Goal: Task Accomplishment & Management: Manage account settings

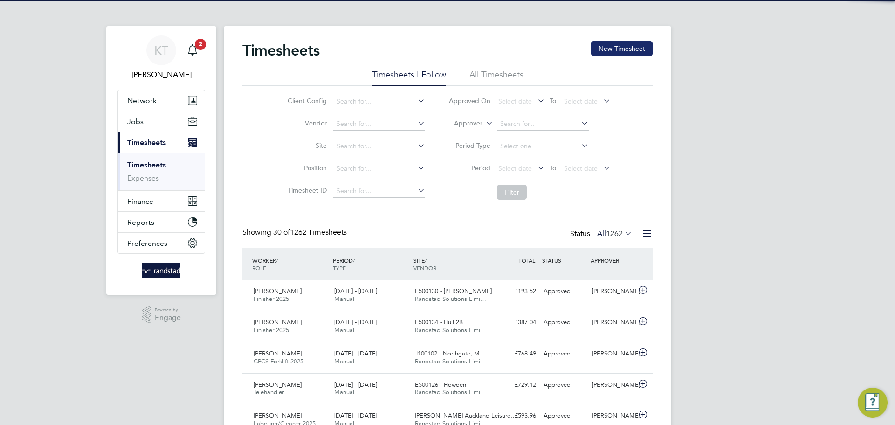
click at [626, 44] on button "New Timesheet" at bounding box center [622, 48] width 62 height 15
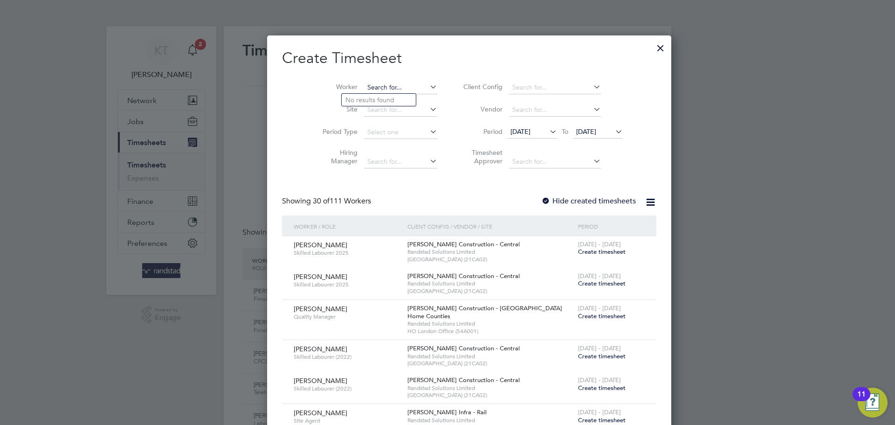
click at [364, 91] on input at bounding box center [400, 87] width 73 height 13
click at [358, 98] on b "[PERSON_NAME]" at bounding box center [373, 100] width 54 height 8
type input "[PERSON_NAME]"
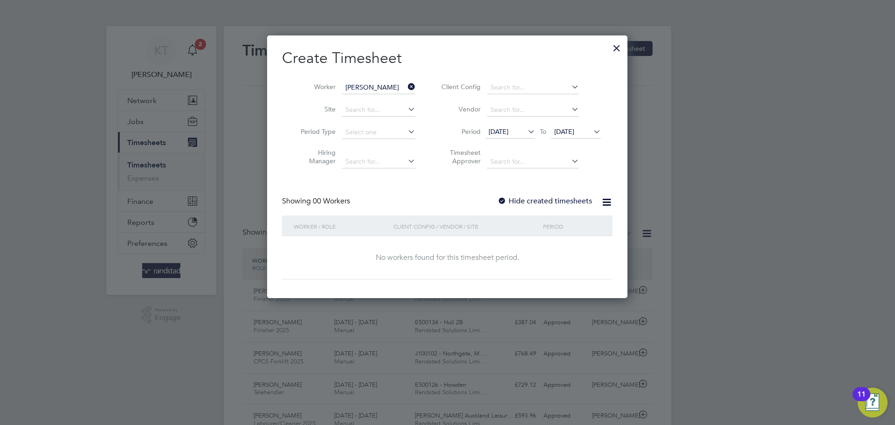
click at [566, 138] on span "[DATE]" at bounding box center [576, 132] width 50 height 13
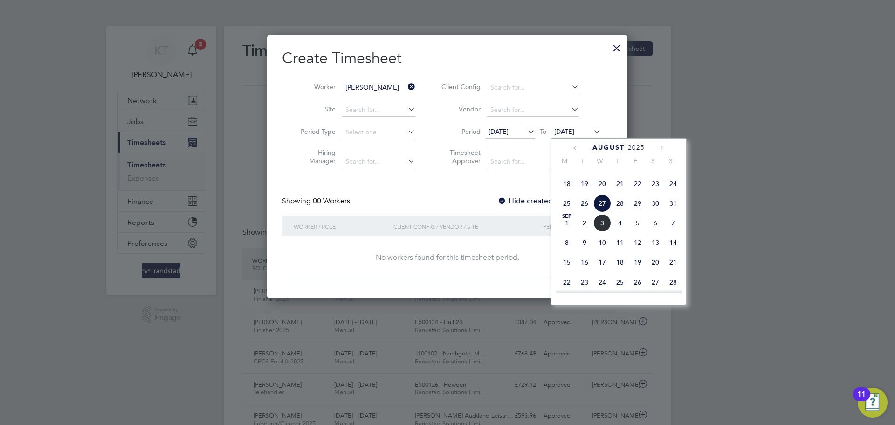
click at [605, 232] on span "3" at bounding box center [603, 223] width 18 height 18
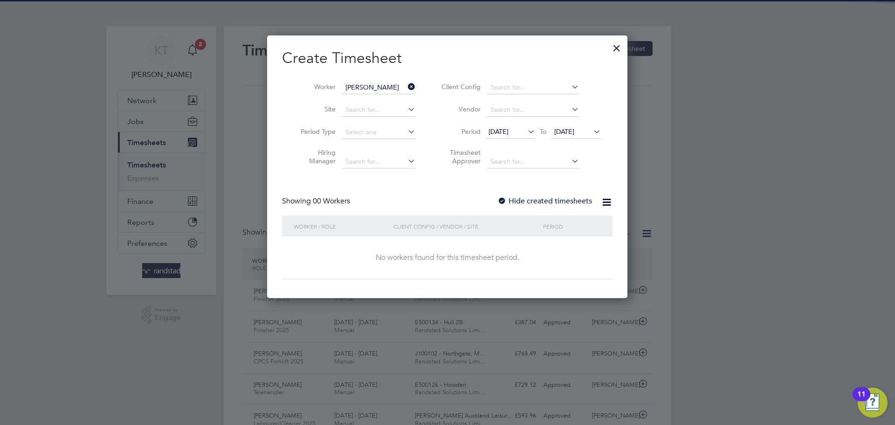
click at [530, 201] on label "Hide created timesheets" at bounding box center [545, 200] width 95 height 9
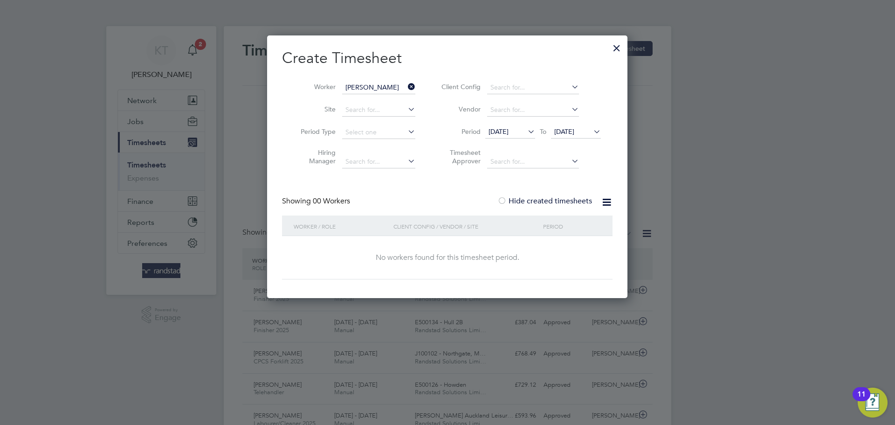
click at [574, 131] on span "[DATE]" at bounding box center [564, 131] width 20 height 8
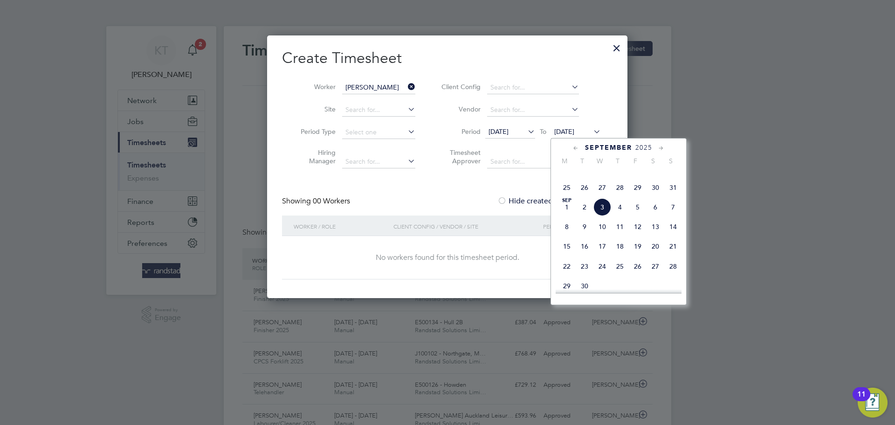
click at [610, 216] on span "3" at bounding box center [603, 207] width 18 height 18
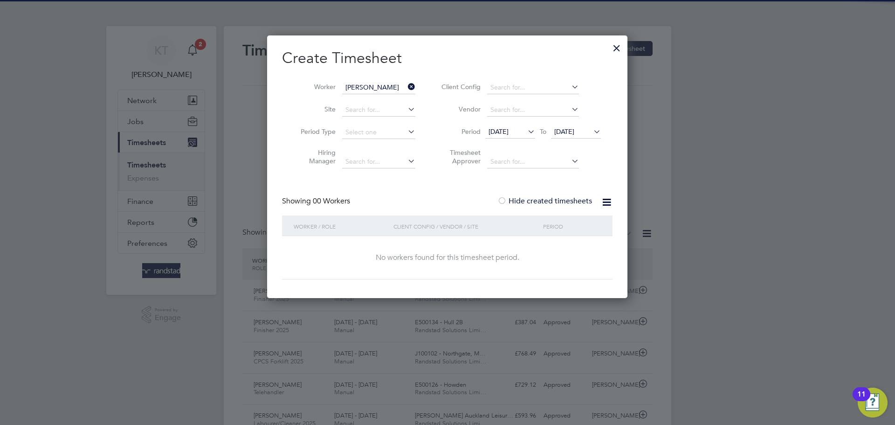
click at [509, 132] on span "[DATE]" at bounding box center [499, 131] width 20 height 8
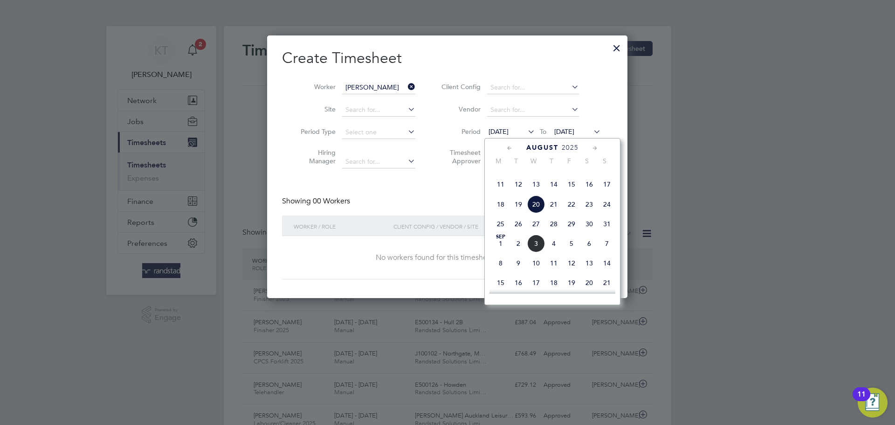
click at [498, 193] on span "11" at bounding box center [501, 184] width 18 height 18
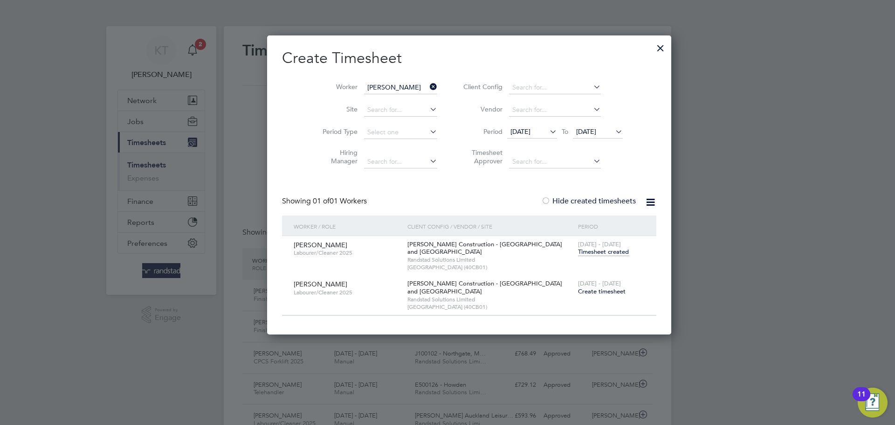
click at [578, 251] on span "Timesheet created" at bounding box center [603, 252] width 51 height 8
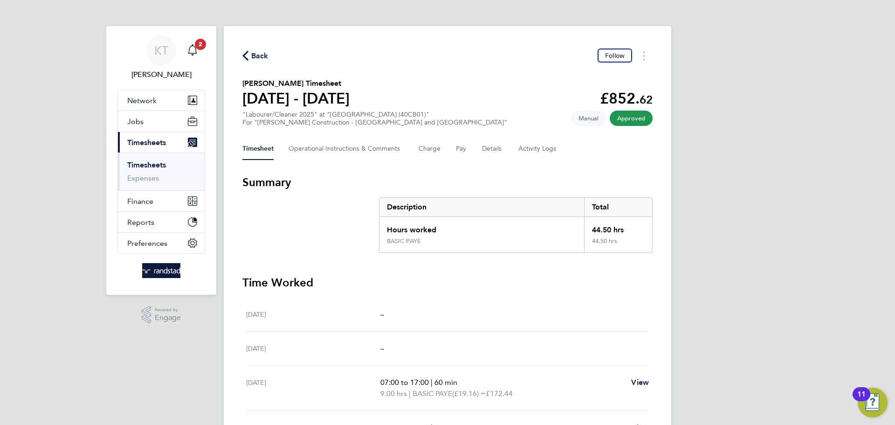
click at [261, 59] on span "Back" at bounding box center [259, 55] width 17 height 11
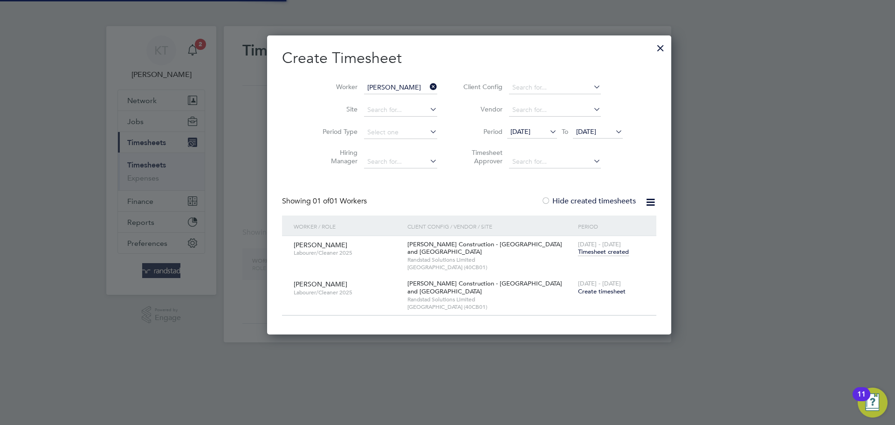
click at [511, 129] on span "[DATE]" at bounding box center [521, 131] width 20 height 8
click at [511, 131] on span "[DATE]" at bounding box center [521, 131] width 20 height 8
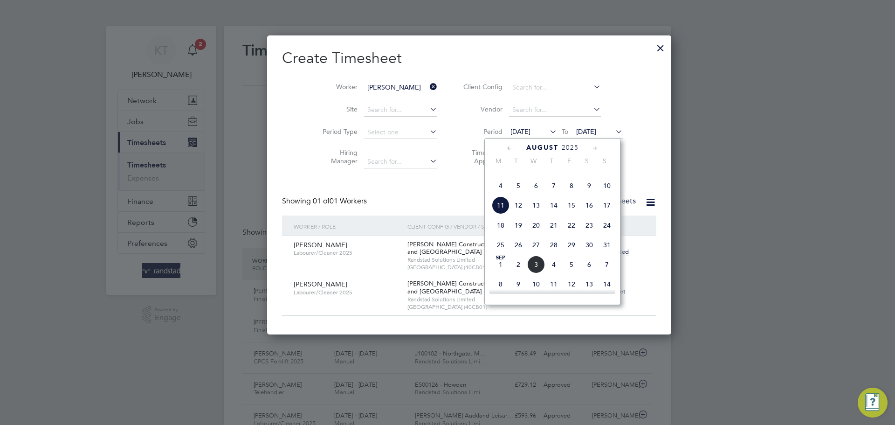
scroll to position [5, 5]
click at [511, 131] on span "[DATE]" at bounding box center [521, 131] width 20 height 8
click at [498, 194] on span "4" at bounding box center [501, 186] width 18 height 18
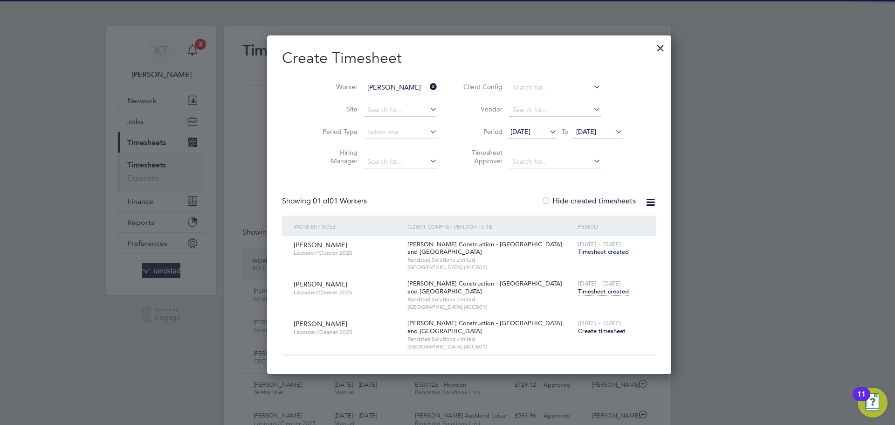
click at [576, 259] on div "[DATE] - [DATE] Timesheet created" at bounding box center [611, 248] width 71 height 25
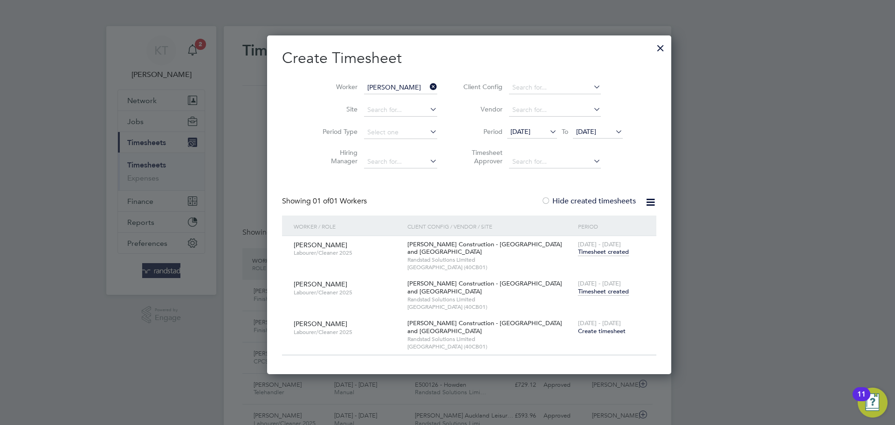
click at [578, 253] on span "Timesheet created" at bounding box center [603, 252] width 51 height 8
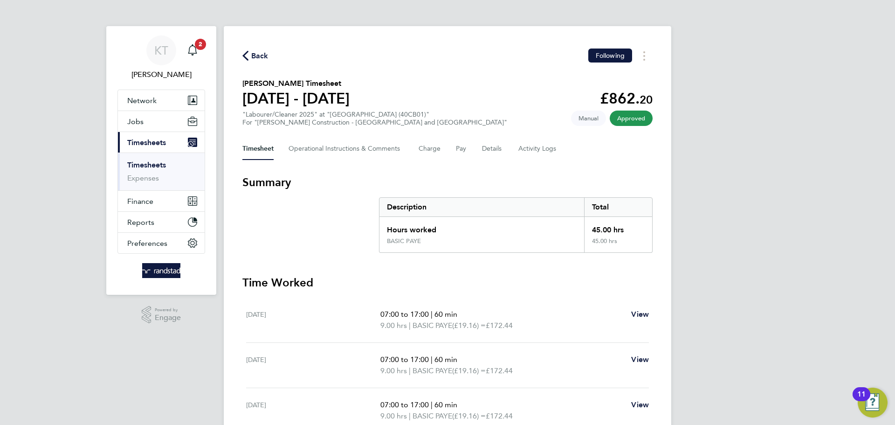
click at [261, 52] on span "Back" at bounding box center [259, 55] width 17 height 11
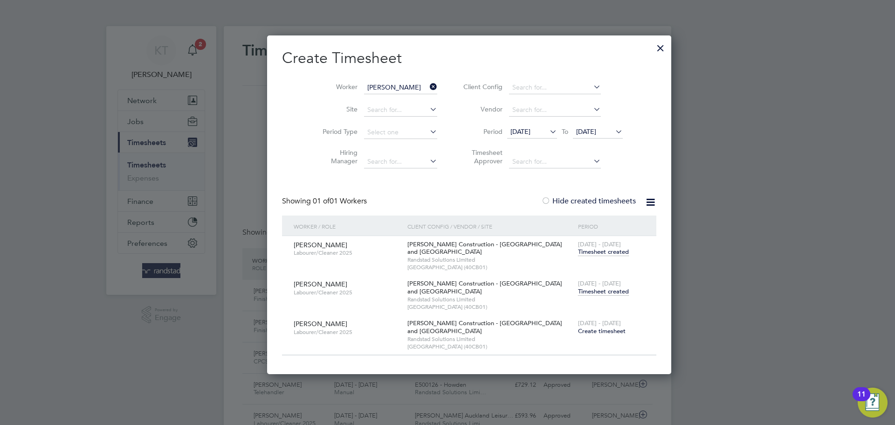
click at [511, 131] on span "[DATE]" at bounding box center [521, 131] width 20 height 8
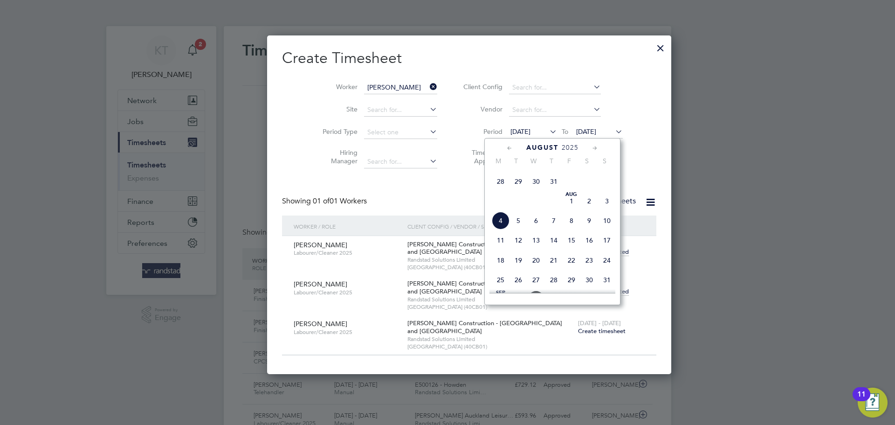
click at [505, 190] on span "28" at bounding box center [501, 182] width 18 height 18
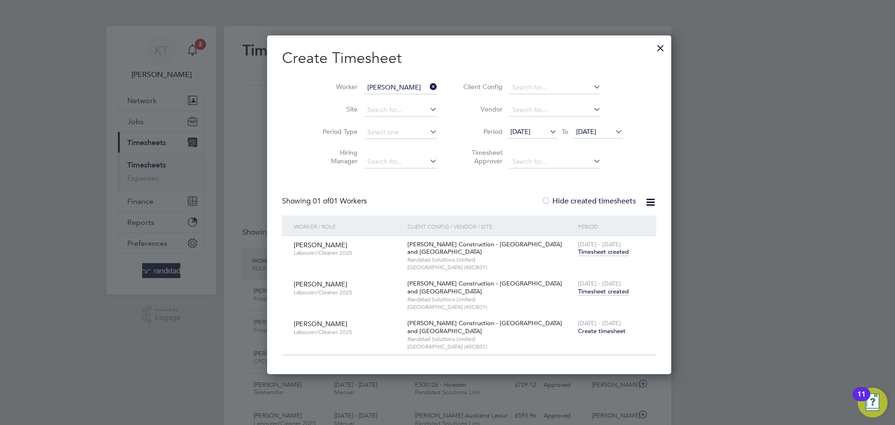
click at [587, 292] on span "Timesheet created" at bounding box center [603, 291] width 51 height 8
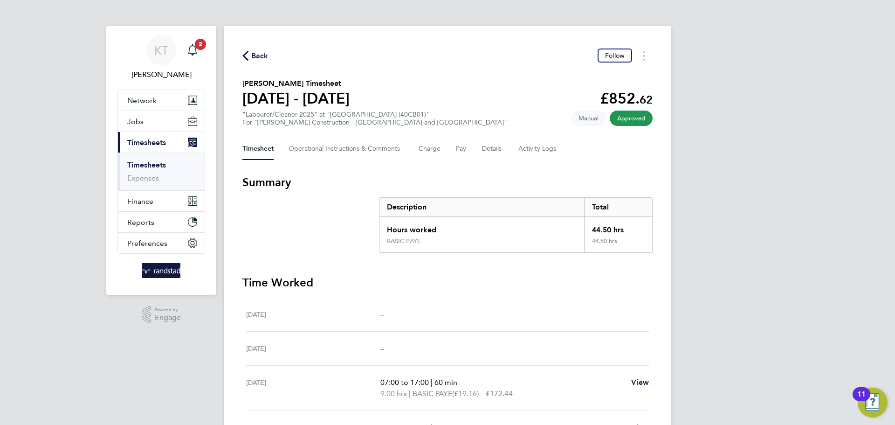
click at [251, 50] on span "Back" at bounding box center [259, 55] width 17 height 11
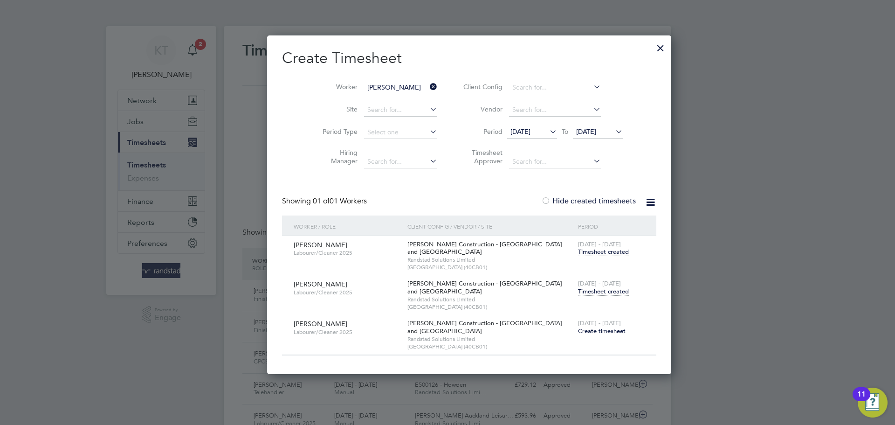
click at [512, 133] on span "[DATE]" at bounding box center [521, 131] width 20 height 8
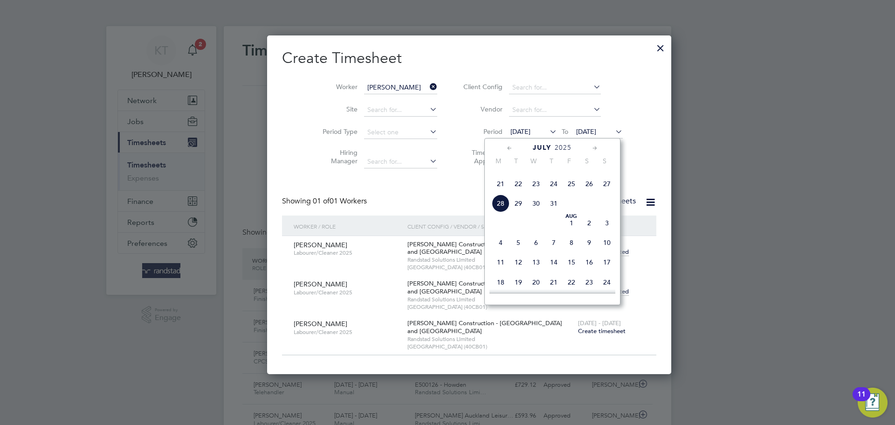
click at [499, 193] on span "21" at bounding box center [501, 184] width 18 height 18
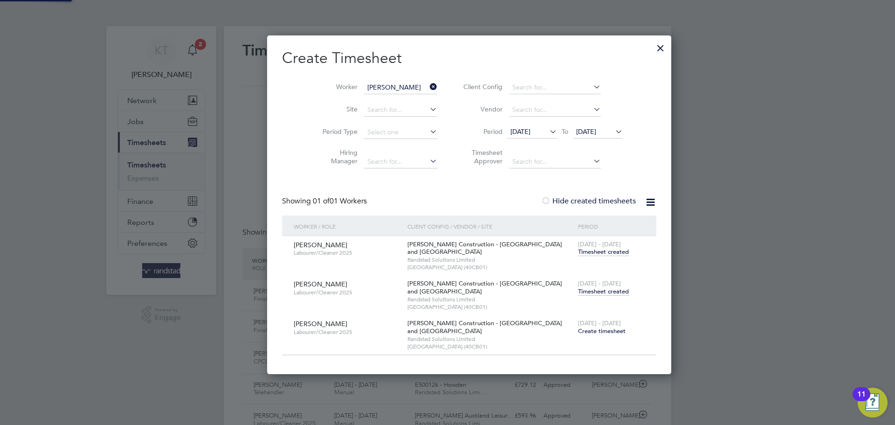
click at [588, 268] on div "[PERSON_NAME] Labourer/Cleaner 2025 [PERSON_NAME] Construction - [GEOGRAPHIC_DA…" at bounding box center [469, 256] width 374 height 40
click at [578, 250] on span "Timesheet created" at bounding box center [603, 252] width 51 height 8
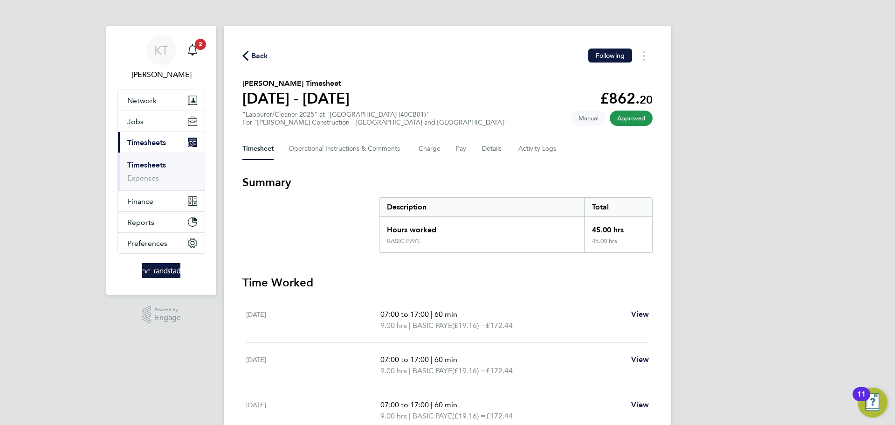
click at [244, 54] on icon "button" at bounding box center [245, 56] width 6 height 10
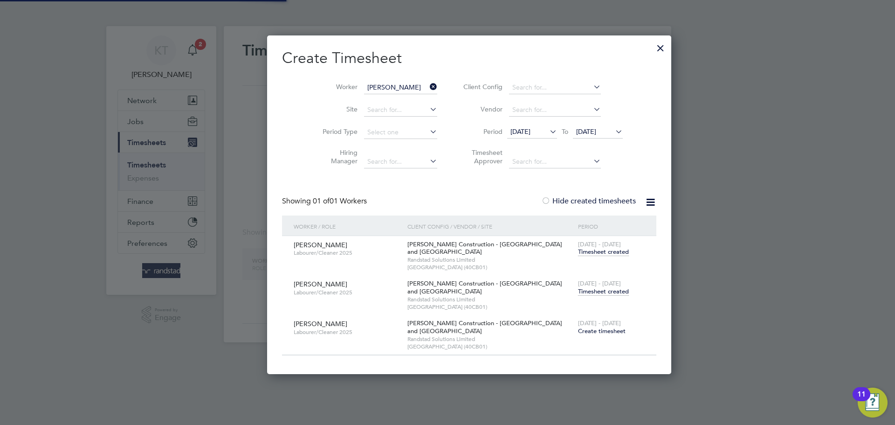
click at [578, 289] on span "Timesheet created" at bounding box center [603, 291] width 51 height 8
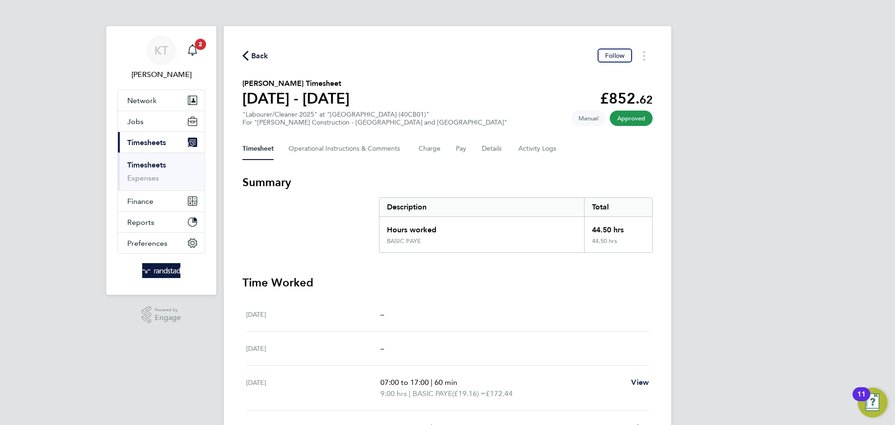
click at [255, 52] on span "Back" at bounding box center [259, 55] width 17 height 11
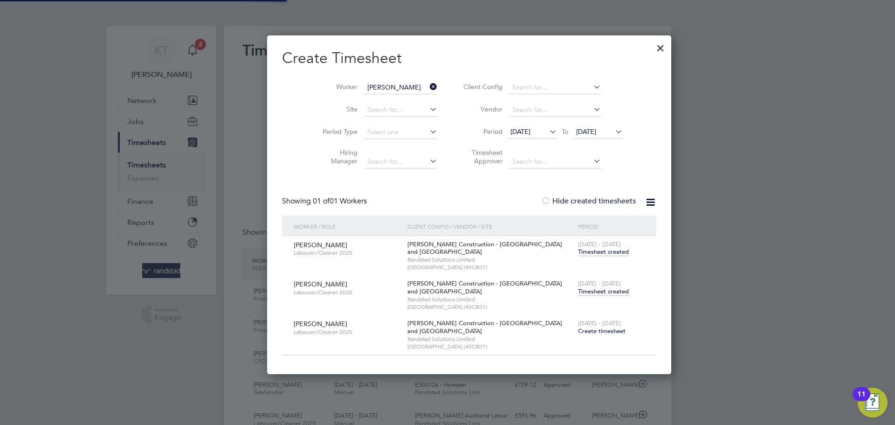
click at [511, 128] on span "[DATE]" at bounding box center [521, 131] width 20 height 8
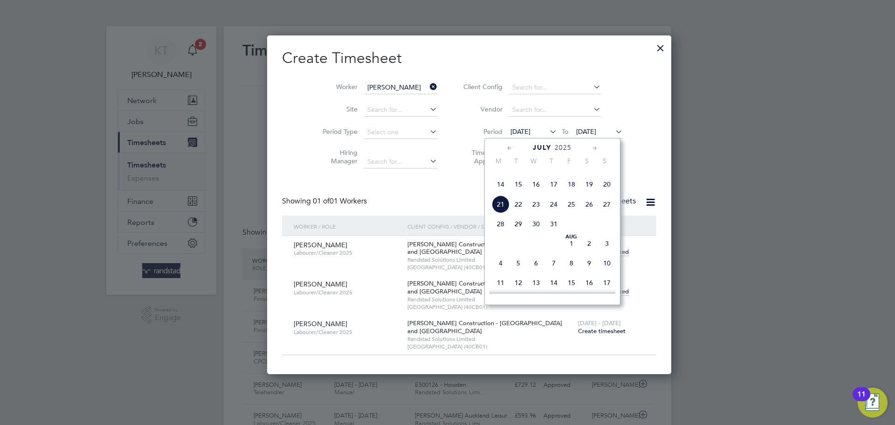
click at [502, 213] on span "21" at bounding box center [501, 204] width 18 height 18
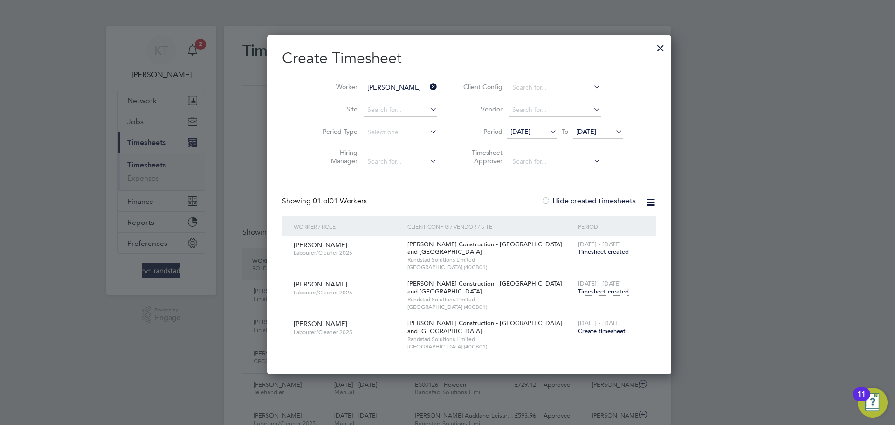
drag, startPoint x: 553, startPoint y: 311, endPoint x: 594, endPoint y: 332, distance: 46.1
click at [594, 332] on div "[PERSON_NAME] Labourer/Cleaner 2025 [PERSON_NAME] Construction - [GEOGRAPHIC_DA…" at bounding box center [469, 295] width 374 height 119
click at [594, 332] on div "[DATE] - [DATE] Create timesheet" at bounding box center [611, 327] width 71 height 25
click at [578, 293] on span "Timesheet created" at bounding box center [603, 291] width 51 height 8
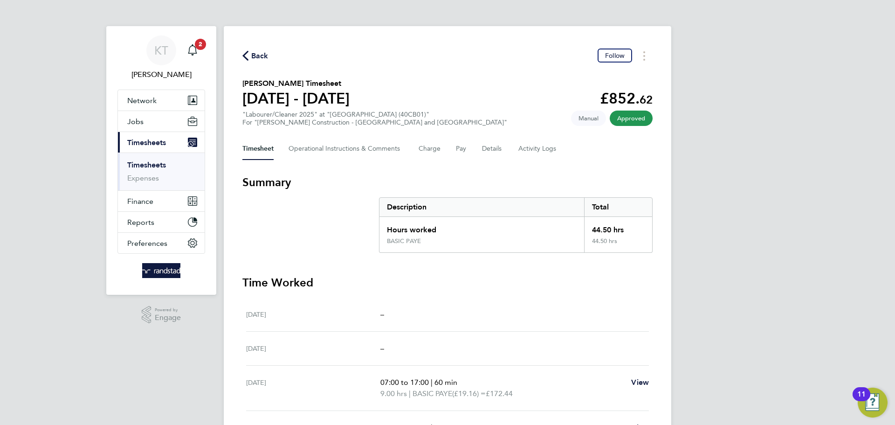
drag, startPoint x: 254, startPoint y: 55, endPoint x: 603, endPoint y: 211, distance: 382.3
click at [255, 55] on span "Back" at bounding box center [259, 55] width 17 height 11
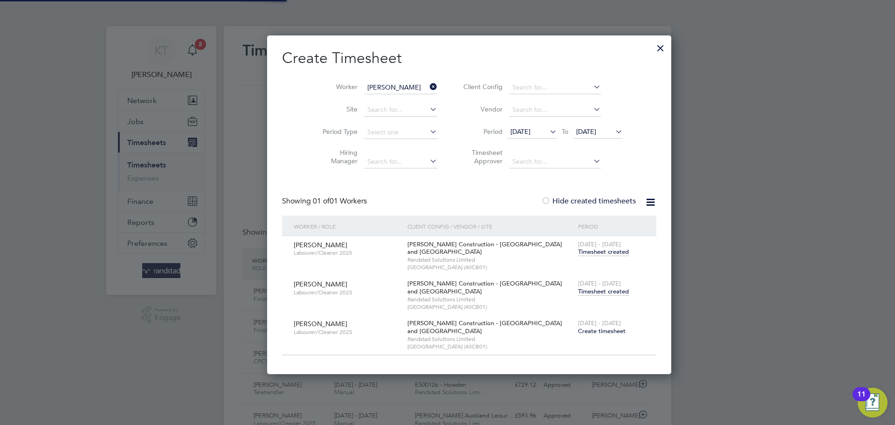
click at [578, 252] on span "Timesheet created" at bounding box center [603, 252] width 51 height 8
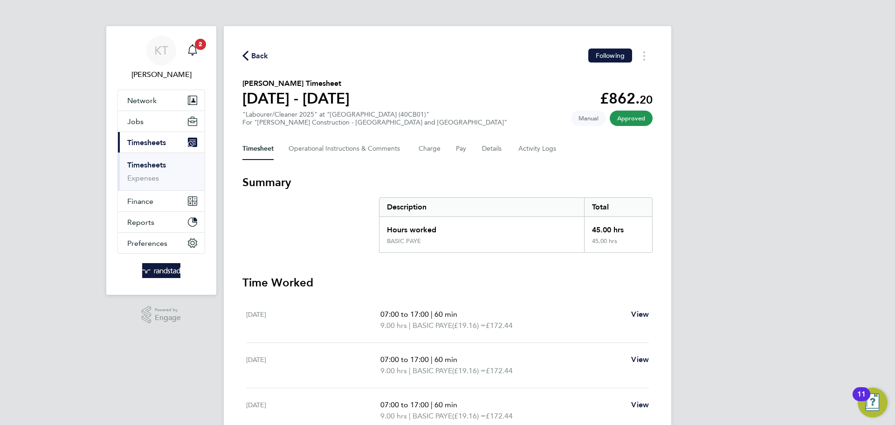
click at [261, 54] on span "Back" at bounding box center [259, 55] width 17 height 11
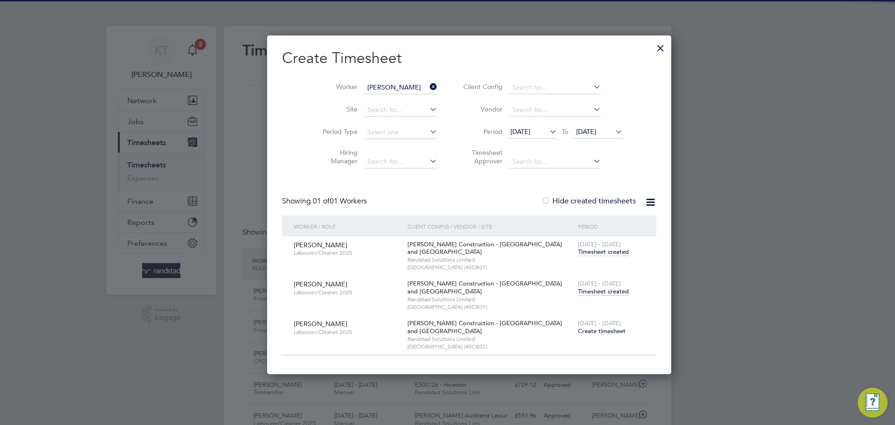
click at [578, 253] on span "Timesheet created" at bounding box center [603, 252] width 51 height 8
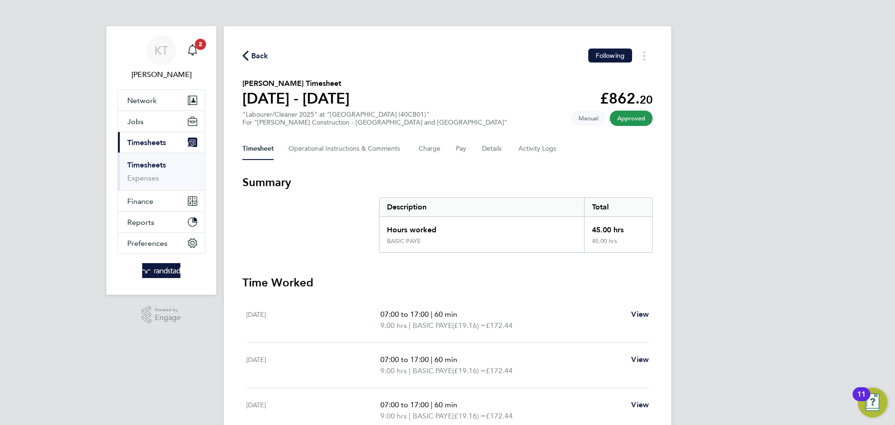
click at [259, 55] on span "Back" at bounding box center [259, 55] width 17 height 11
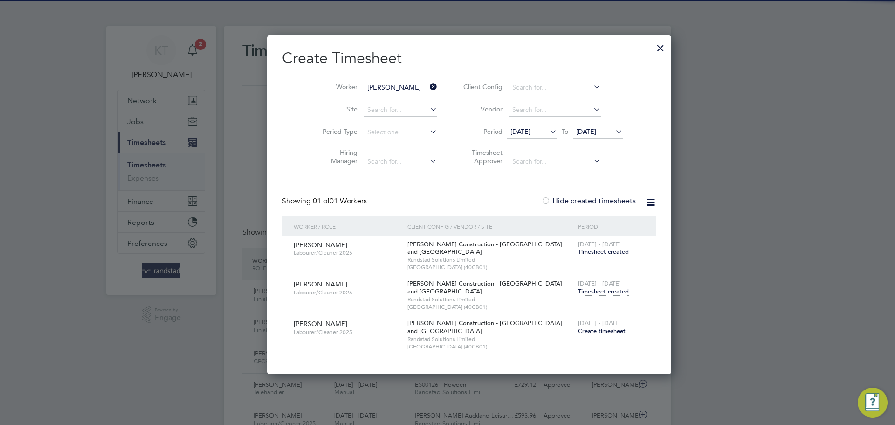
click at [579, 292] on span "Timesheet created" at bounding box center [603, 291] width 51 height 8
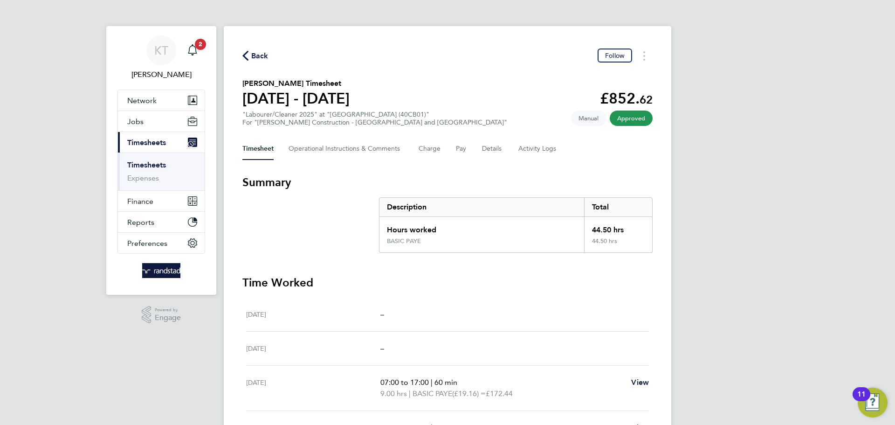
click at [258, 51] on span "Back" at bounding box center [259, 55] width 17 height 11
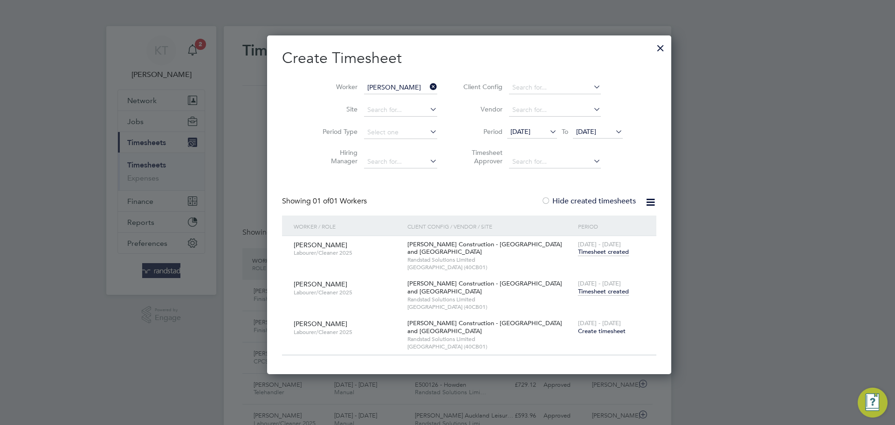
click at [578, 331] on span "Create timesheet" at bounding box center [602, 331] width 48 height 8
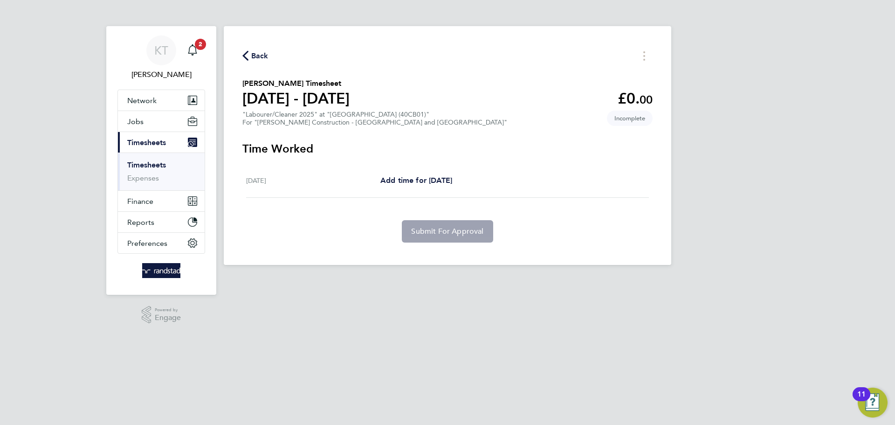
drag, startPoint x: 344, startPoint y: 136, endPoint x: 531, endPoint y: 241, distance: 214.8
click at [531, 241] on div "Back [PERSON_NAME] Timesheet [DATE] - [DATE] £0. 00 "Labourer/Cleaner 2025" at …" at bounding box center [448, 145] width 448 height 239
drag, startPoint x: 532, startPoint y: 242, endPoint x: 539, endPoint y: 248, distance: 9.3
click at [532, 242] on div "Back [PERSON_NAME] Timesheet [DATE] - [DATE] £0. 00 "Labourer/Cleaner 2025" at …" at bounding box center [448, 145] width 448 height 239
drag, startPoint x: 586, startPoint y: 255, endPoint x: 246, endPoint y: 82, distance: 382.0
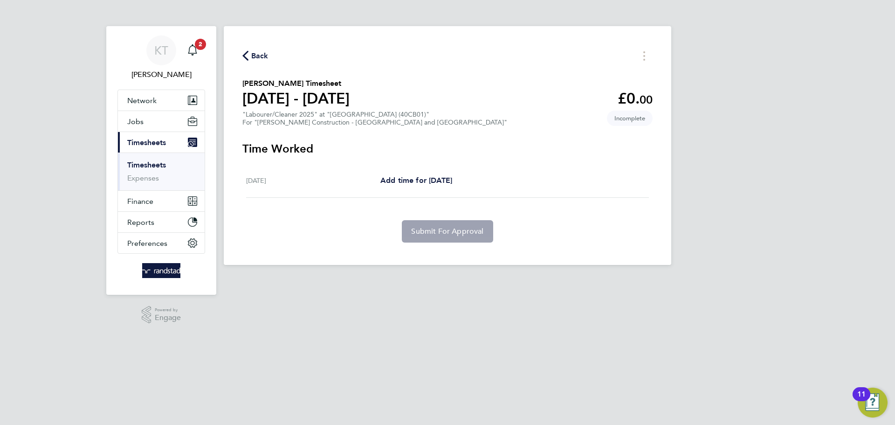
click at [246, 82] on div "Back [PERSON_NAME] Timesheet [DATE] - [DATE] £0. 00 "Labourer/Cleaner 2025" at …" at bounding box center [448, 145] width 448 height 239
click at [245, 82] on h2 "[PERSON_NAME] Timesheet" at bounding box center [295, 83] width 107 height 11
click at [244, 82] on h2 "[PERSON_NAME] Timesheet" at bounding box center [295, 83] width 107 height 11
click at [520, 280] on html "KT [PERSON_NAME] Notifications 2 Applications: Network Team Members Businesses …" at bounding box center [447, 140] width 895 height 280
click at [243, 51] on icon "button" at bounding box center [245, 56] width 6 height 10
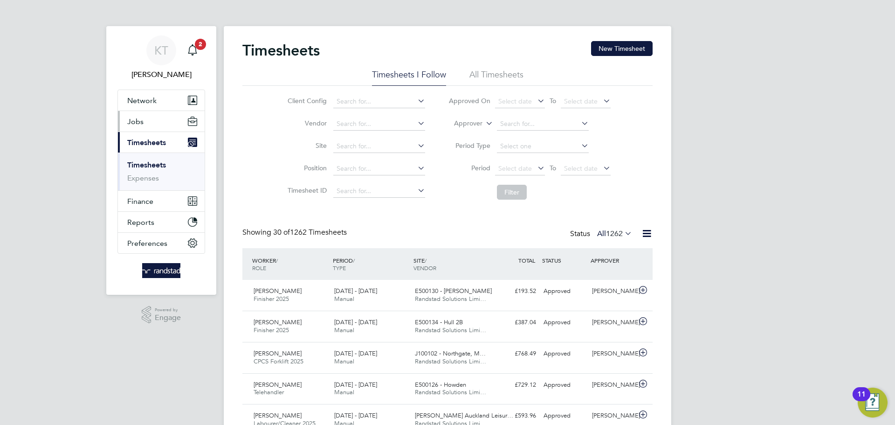
click at [128, 116] on button "Jobs" at bounding box center [161, 121] width 87 height 21
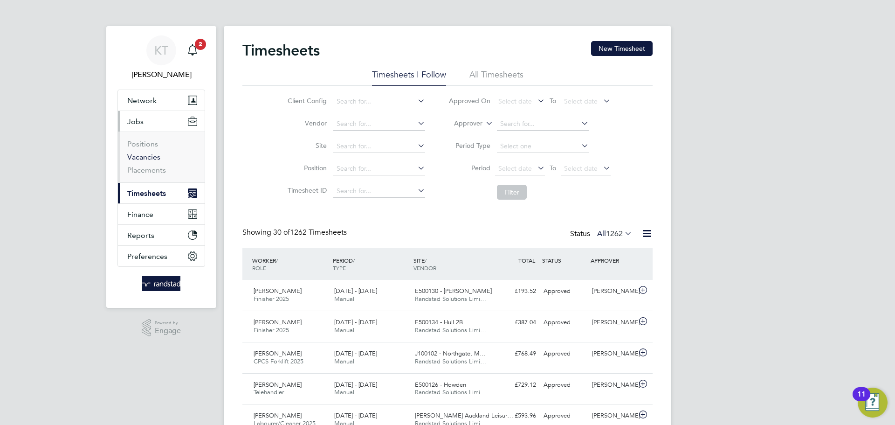
click at [139, 153] on link "Vacancies" at bounding box center [143, 156] width 33 height 9
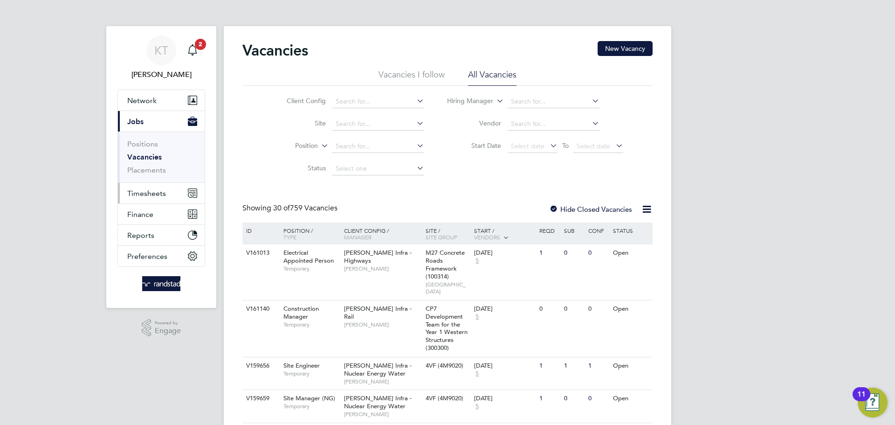
click at [138, 186] on button "Timesheets" at bounding box center [161, 193] width 87 height 21
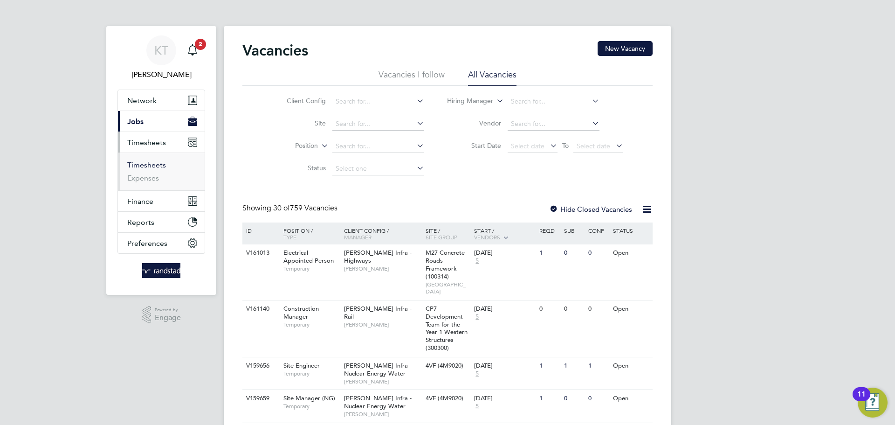
click at [143, 163] on link "Timesheets" at bounding box center [146, 164] width 39 height 9
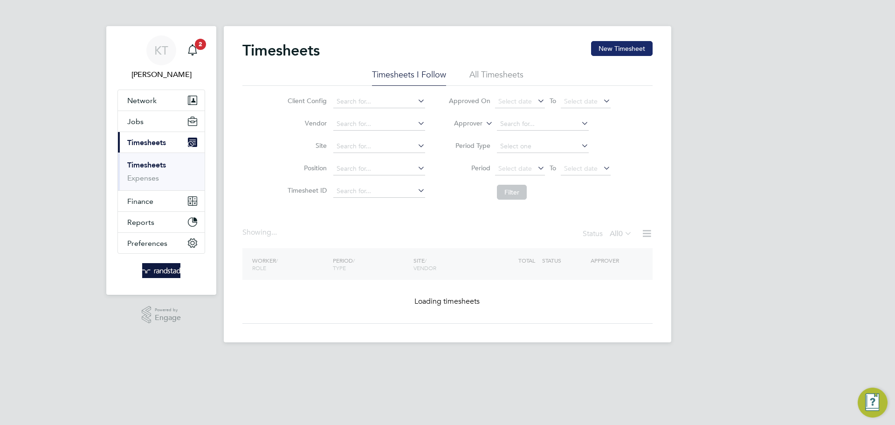
click at [615, 54] on button "New Timesheet" at bounding box center [622, 48] width 62 height 15
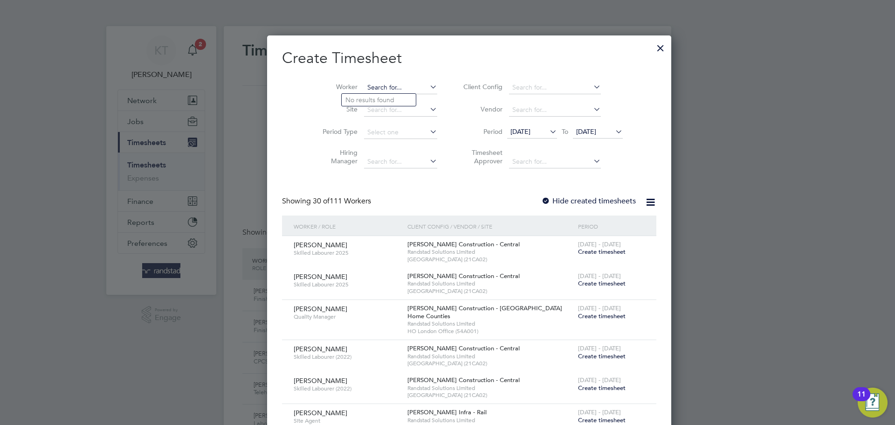
click at [376, 90] on input at bounding box center [400, 87] width 73 height 13
click at [652, 48] on div at bounding box center [660, 45] width 17 height 17
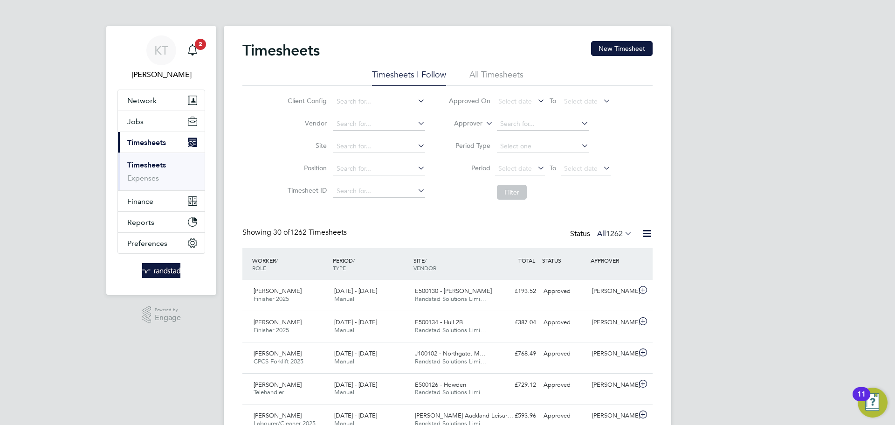
drag, startPoint x: 330, startPoint y: 229, endPoint x: 267, endPoint y: 215, distance: 64.8
drag, startPoint x: 243, startPoint y: 228, endPoint x: 786, endPoint y: 334, distance: 553.5
click at [127, 171] on li "Timesheets" at bounding box center [162, 166] width 70 height 13
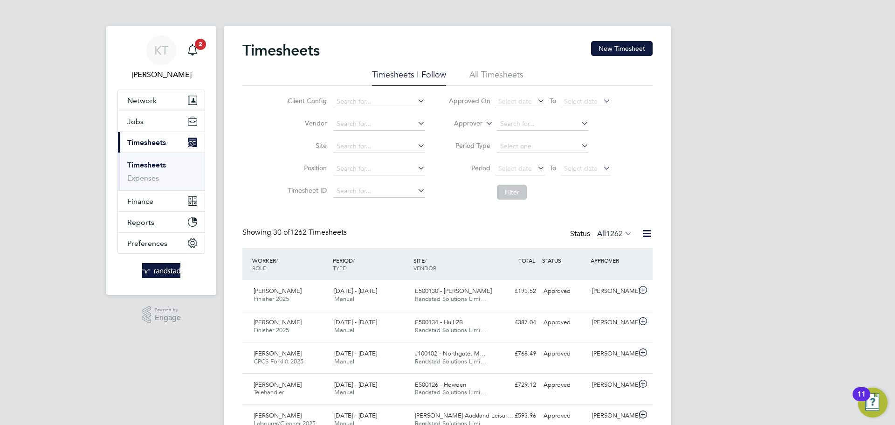
click at [130, 168] on link "Timesheets" at bounding box center [146, 164] width 39 height 9
drag, startPoint x: 134, startPoint y: 133, endPoint x: 135, endPoint y: 126, distance: 6.5
click at [135, 130] on ul "Network Team Members Businesses Sites Workers Contacts Jobs Positions Vacancies…" at bounding box center [162, 172] width 88 height 164
click at [135, 126] on button "Jobs" at bounding box center [161, 121] width 87 height 21
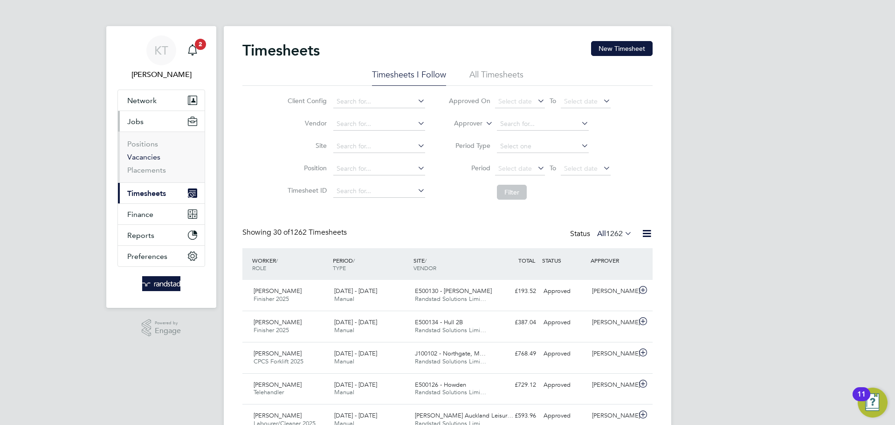
click at [139, 155] on link "Vacancies" at bounding box center [143, 156] width 33 height 9
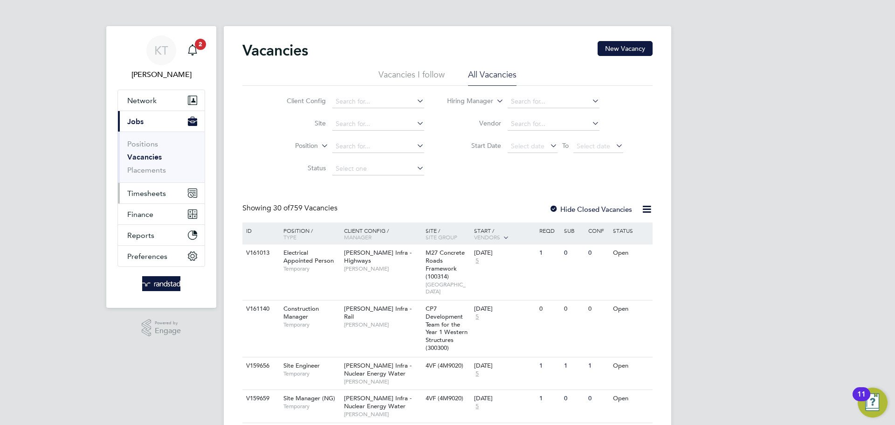
click at [135, 196] on span "Timesheets" at bounding box center [146, 193] width 39 height 9
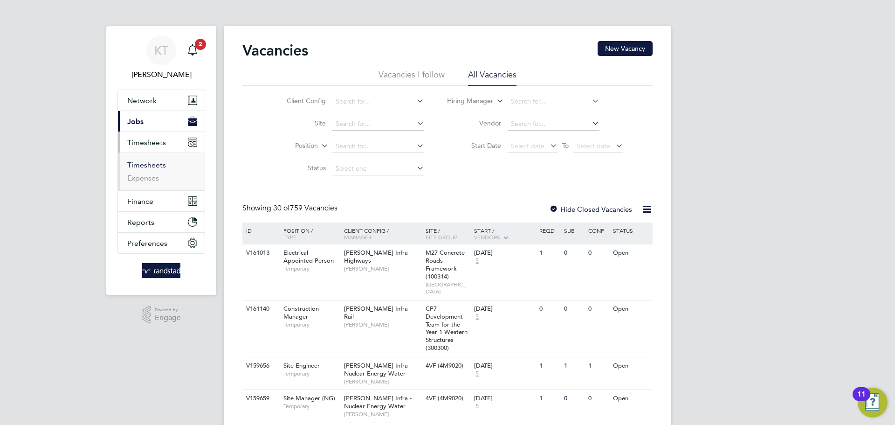
click at [133, 166] on link "Timesheets" at bounding box center [146, 164] width 39 height 9
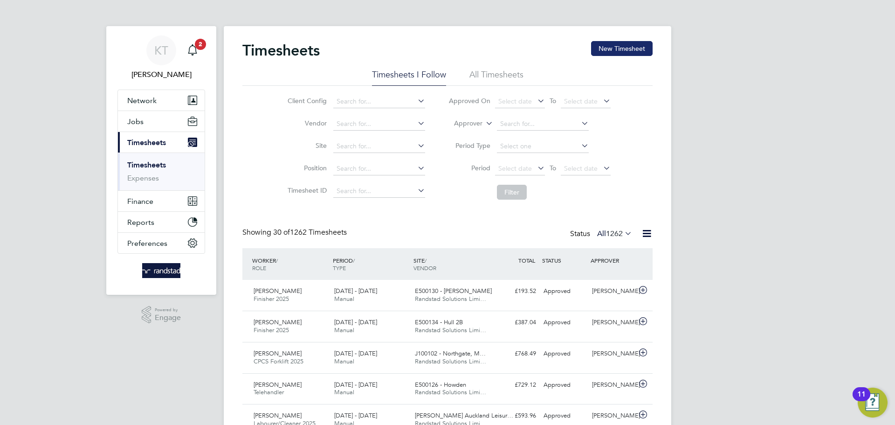
click at [640, 45] on button "New Timesheet" at bounding box center [622, 48] width 62 height 15
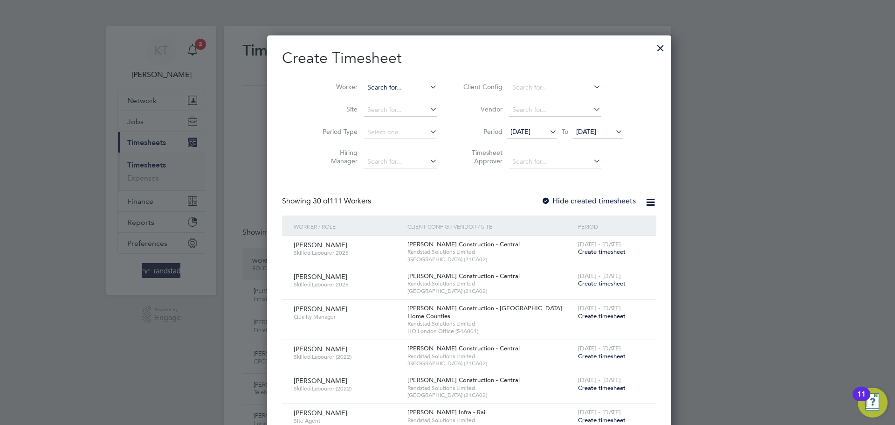
click at [364, 88] on input at bounding box center [400, 87] width 73 height 13
click at [401, 98] on b "[PERSON_NAME]" at bounding box center [428, 100] width 54 height 8
type input "[PERSON_NAME]"
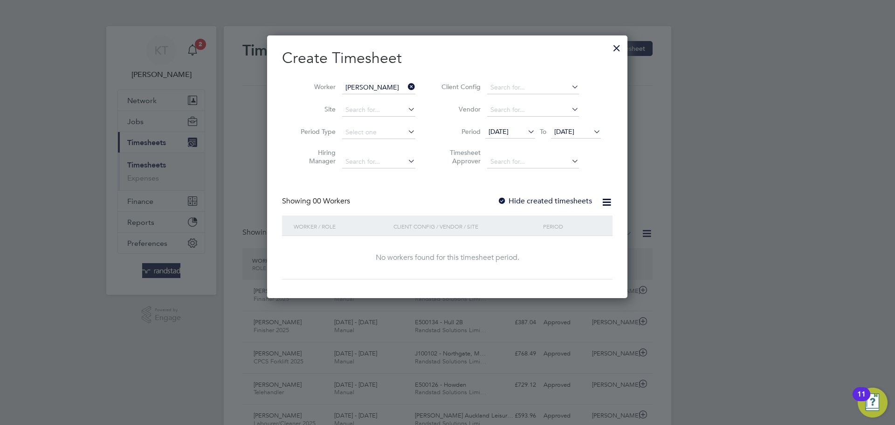
click at [565, 132] on span "[DATE]" at bounding box center [564, 131] width 20 height 8
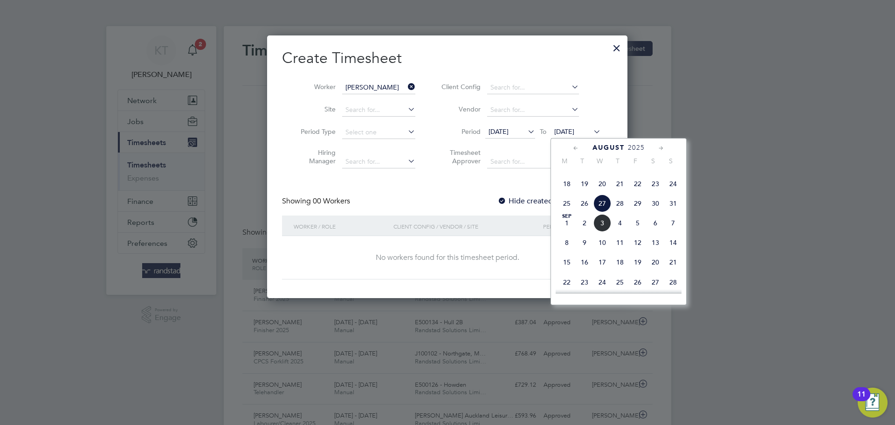
click at [599, 193] on span "20" at bounding box center [603, 184] width 18 height 18
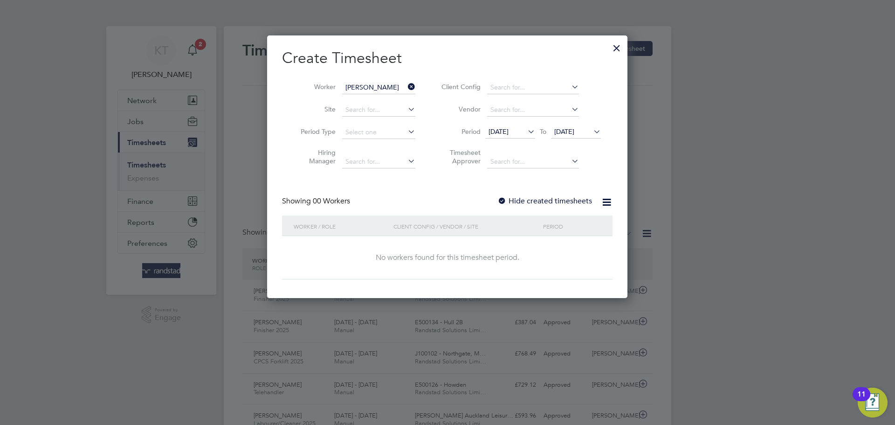
click at [569, 127] on span "[DATE]" at bounding box center [564, 131] width 20 height 8
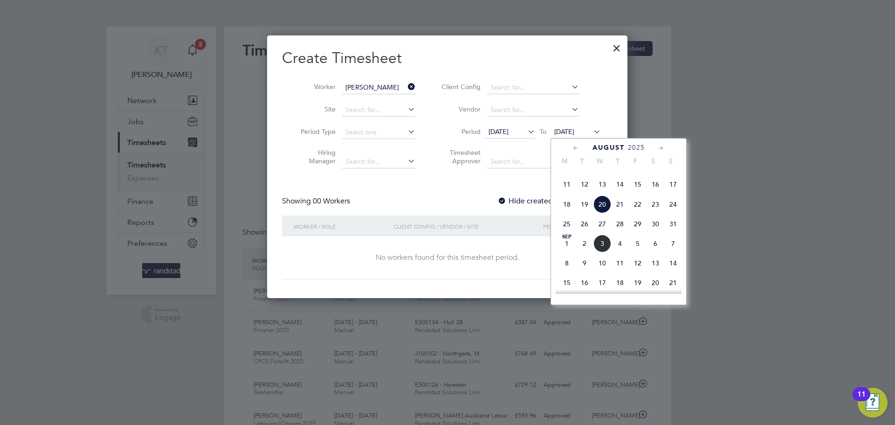
click at [607, 233] on span "27" at bounding box center [603, 224] width 18 height 18
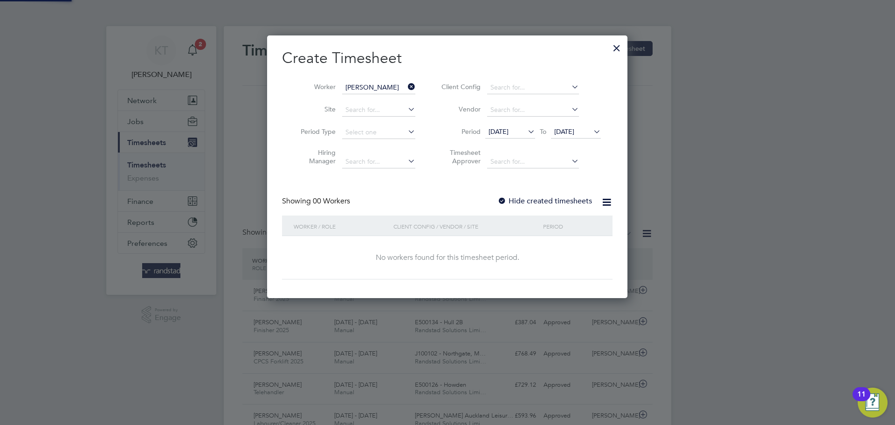
click at [507, 129] on span "[DATE]" at bounding box center [499, 131] width 20 height 8
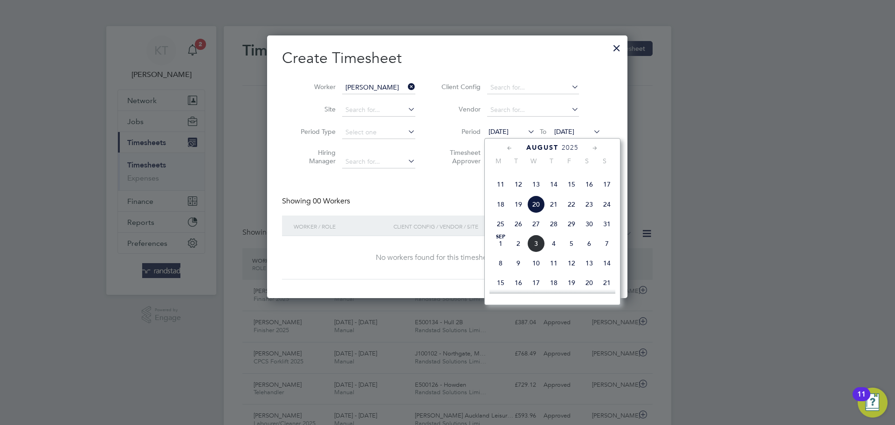
click at [519, 193] on span "12" at bounding box center [519, 184] width 18 height 18
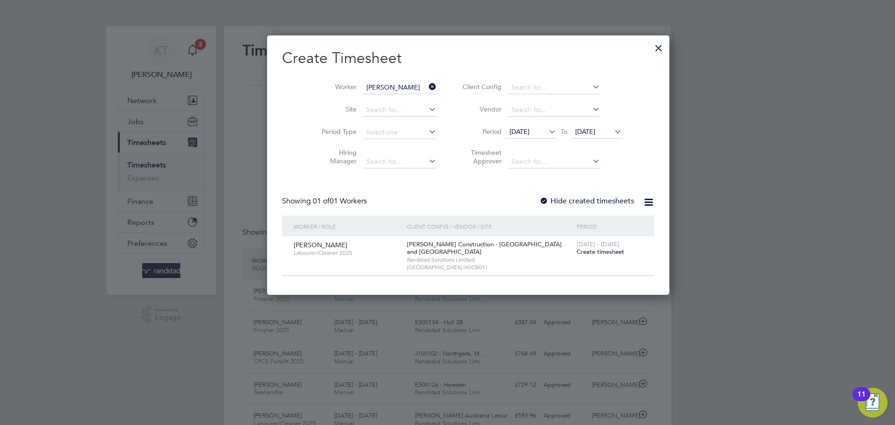
click at [539, 203] on label "Hide created timesheets" at bounding box center [586, 200] width 95 height 9
click at [514, 131] on span "[DATE]" at bounding box center [520, 131] width 20 height 8
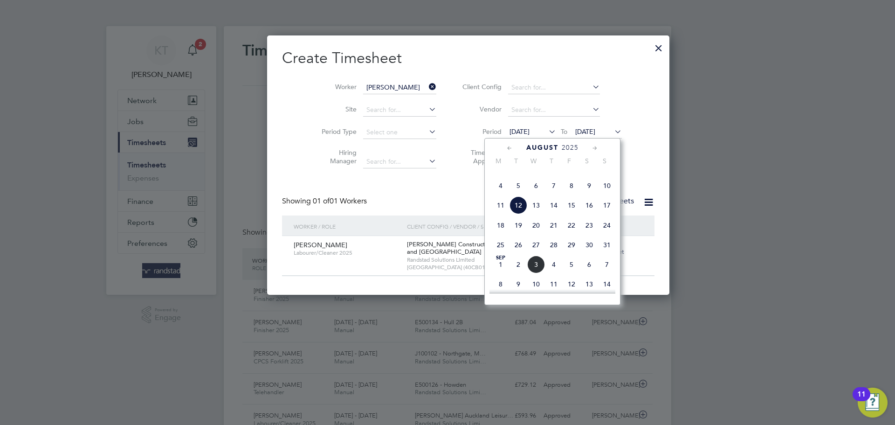
click at [517, 214] on span "12" at bounding box center [519, 205] width 18 height 18
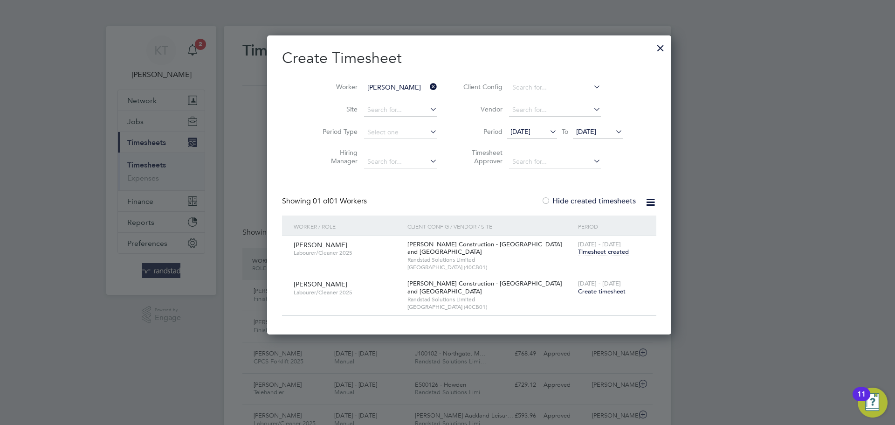
click at [578, 253] on span "Timesheet created" at bounding box center [603, 252] width 51 height 8
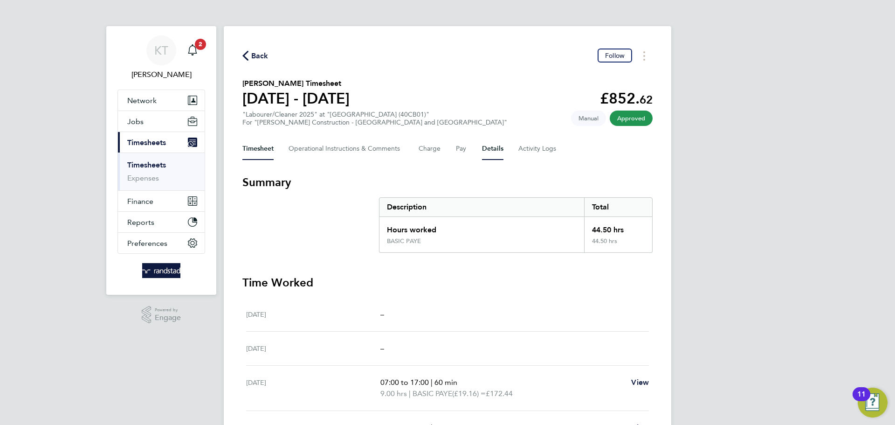
click at [487, 153] on button "Details" at bounding box center [492, 149] width 21 height 22
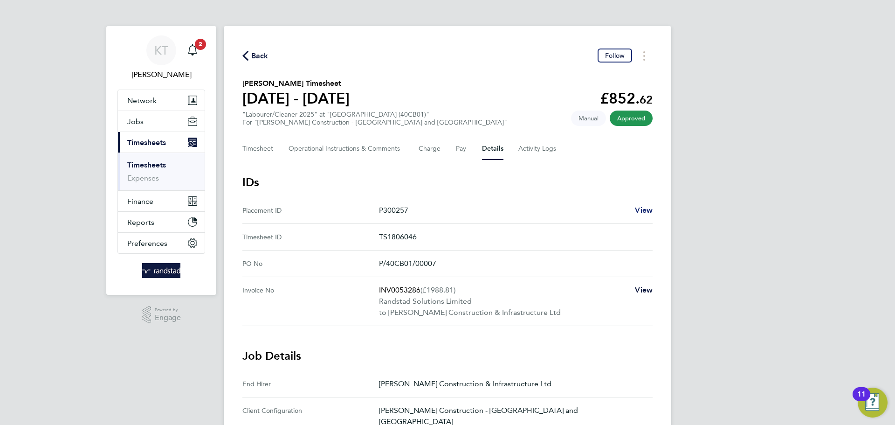
click at [645, 211] on span "View" at bounding box center [644, 210] width 18 height 9
click at [147, 168] on link "Timesheets" at bounding box center [146, 164] width 39 height 9
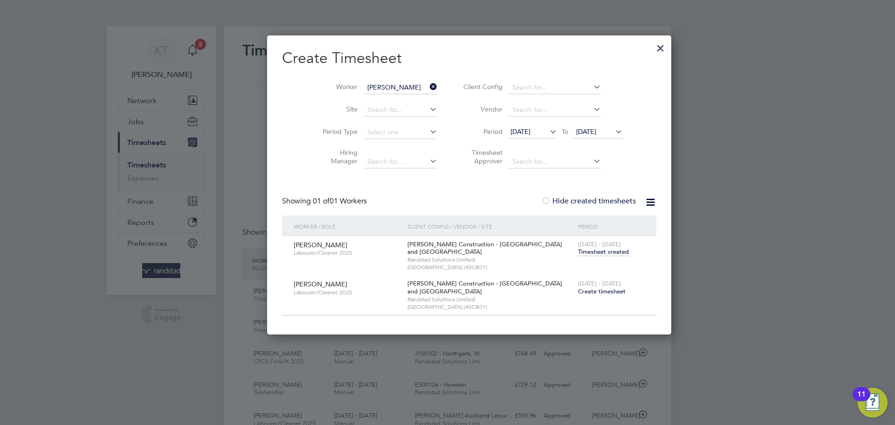
scroll to position [24, 81]
click at [576, 287] on div "[DATE] - [DATE] Create timesheet" at bounding box center [611, 287] width 71 height 25
click at [578, 287] on span "Create timesheet" at bounding box center [602, 291] width 48 height 8
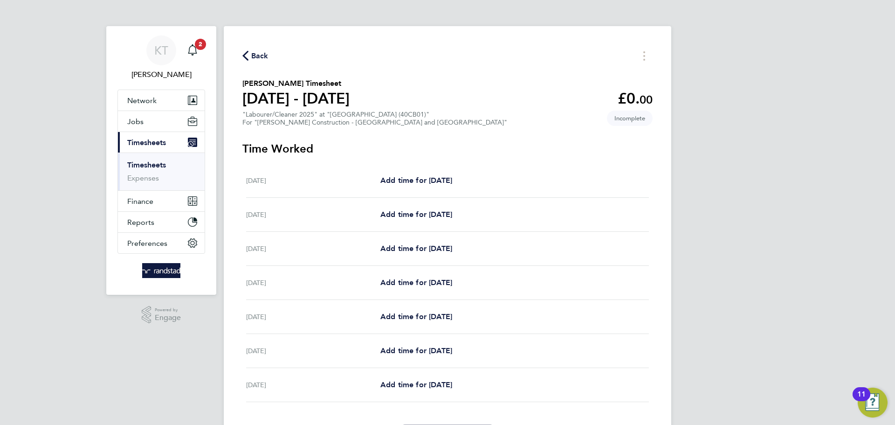
click at [135, 166] on link "Timesheets" at bounding box center [146, 164] width 39 height 9
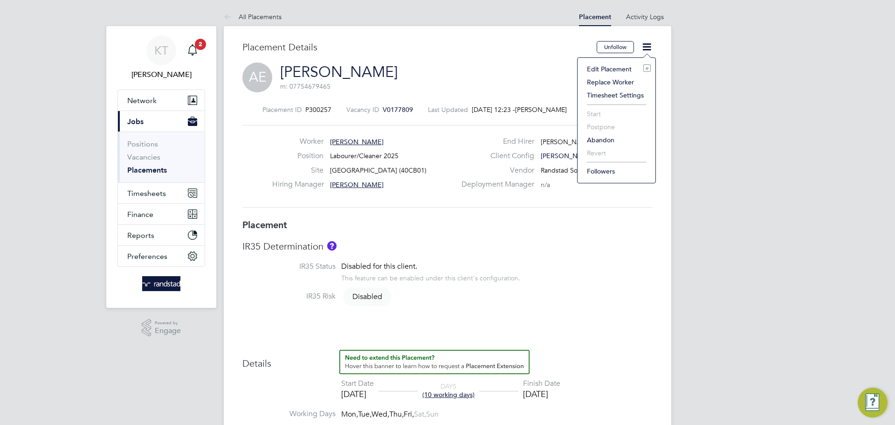
click at [604, 66] on li "Edit Placement e" at bounding box center [616, 68] width 69 height 13
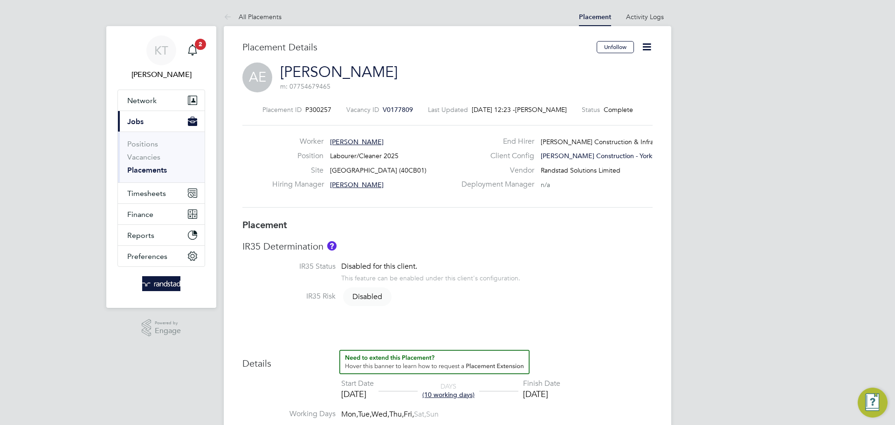
type input "[PERSON_NAME]"
type input "[DATE]"
type input "16 Aug 2025"
type input "08:00"
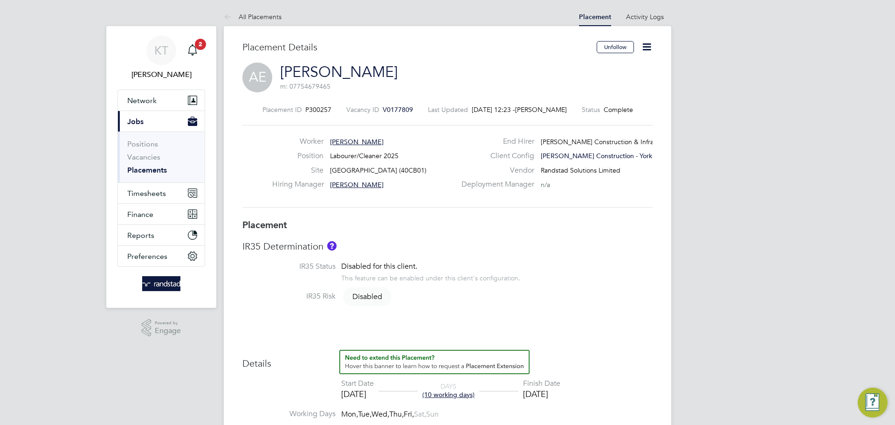
type input "17:00"
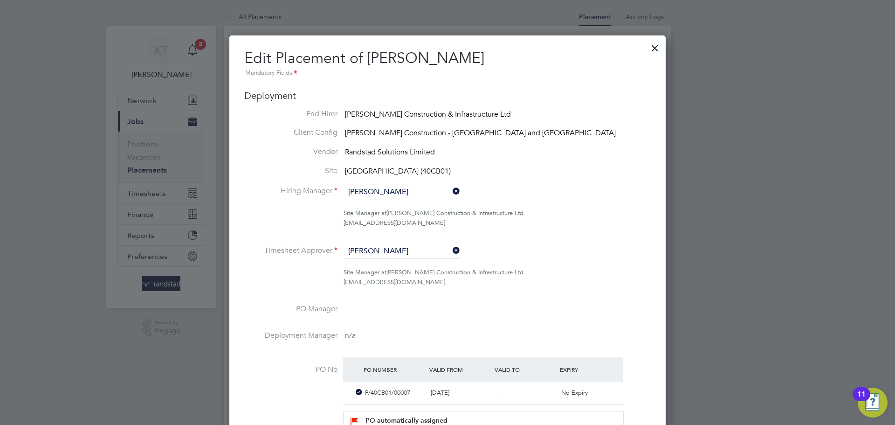
click at [656, 43] on div at bounding box center [655, 45] width 17 height 17
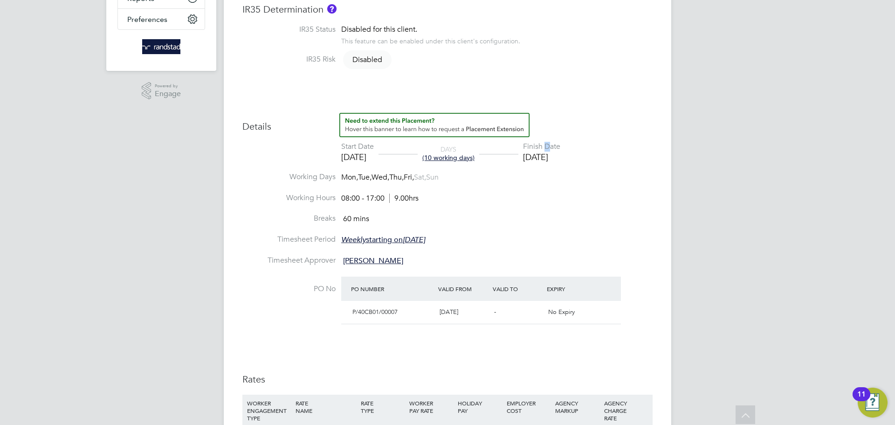
click at [560, 152] on div "Finish Date" at bounding box center [541, 147] width 37 height 10
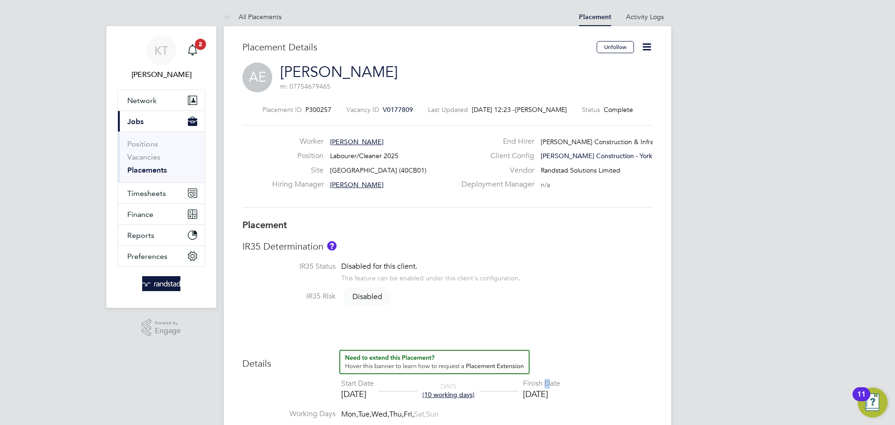
click at [651, 49] on icon at bounding box center [647, 47] width 12 height 12
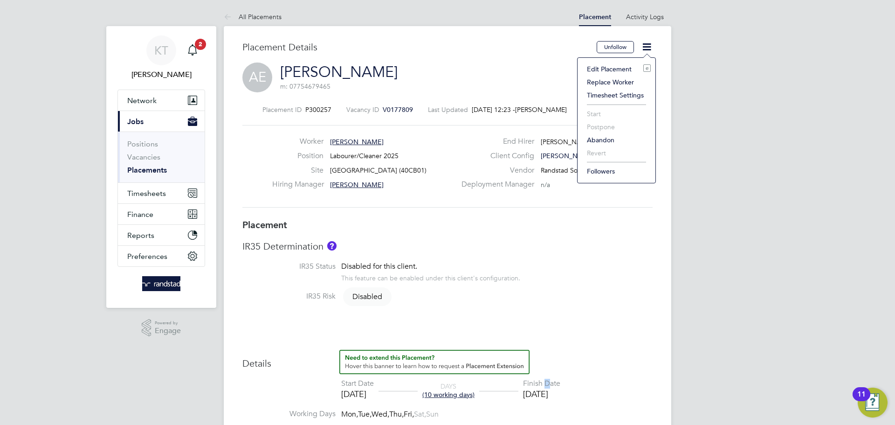
click at [623, 66] on li "Edit Placement e" at bounding box center [616, 68] width 69 height 13
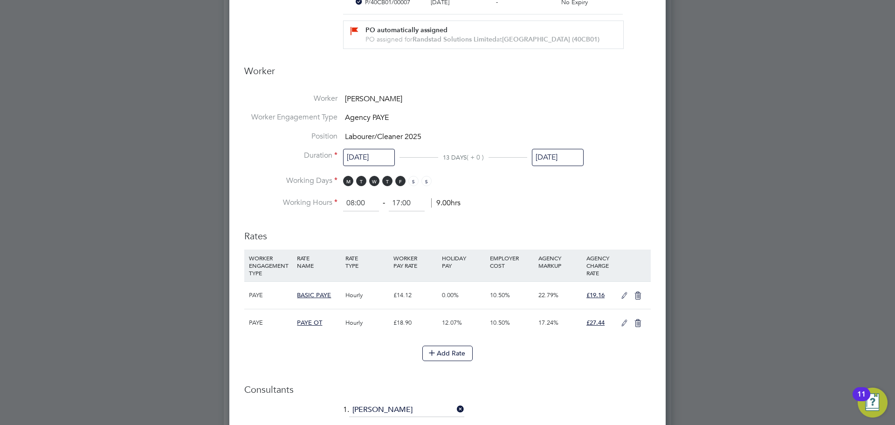
click at [572, 159] on input "16 Aug 2025" at bounding box center [558, 157] width 52 height 17
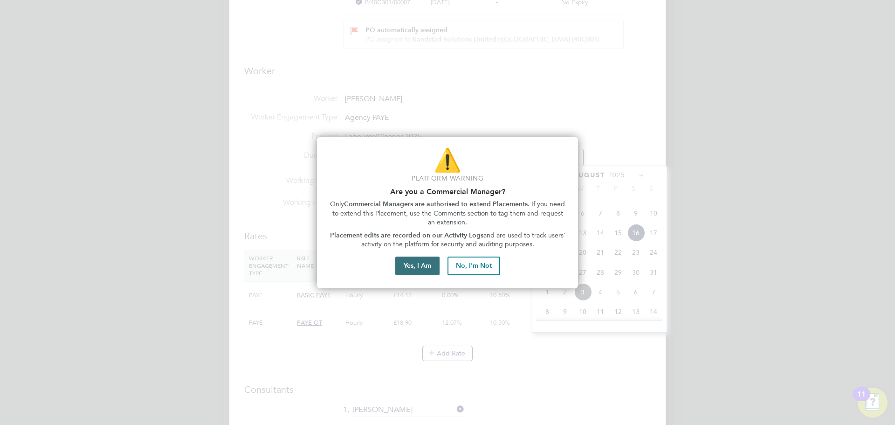
click at [412, 267] on button "Yes, I Am" at bounding box center [417, 265] width 44 height 19
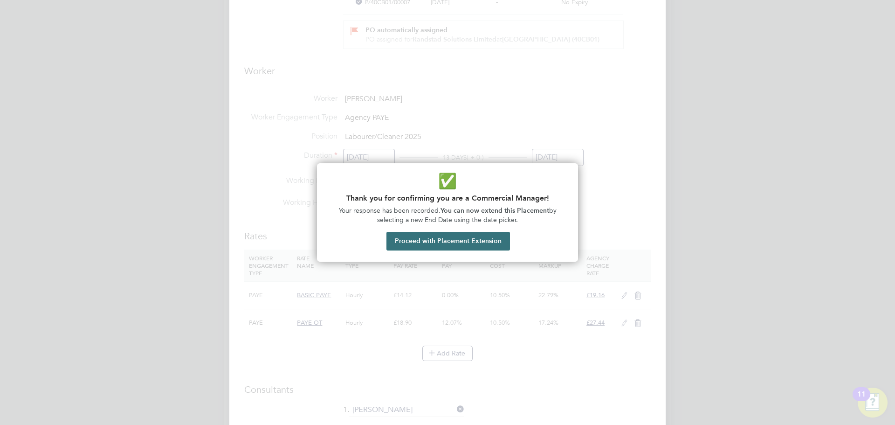
click at [469, 246] on button "Proceed with Placement Extension" at bounding box center [449, 241] width 124 height 19
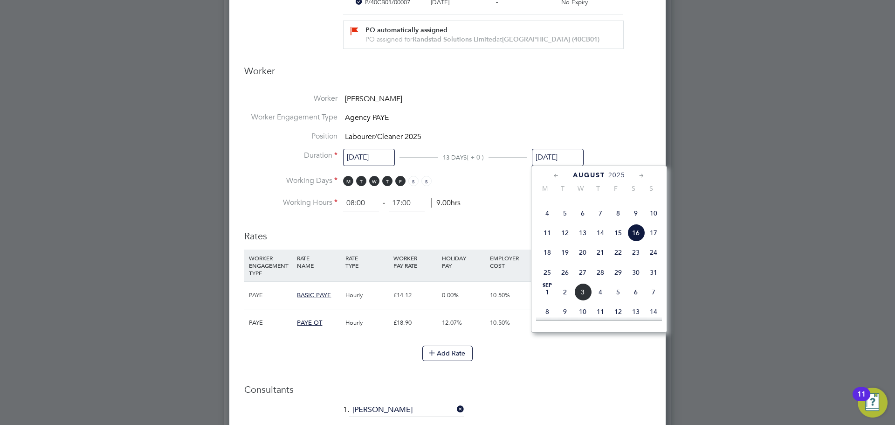
click at [636, 261] on span "23" at bounding box center [636, 252] width 18 height 18
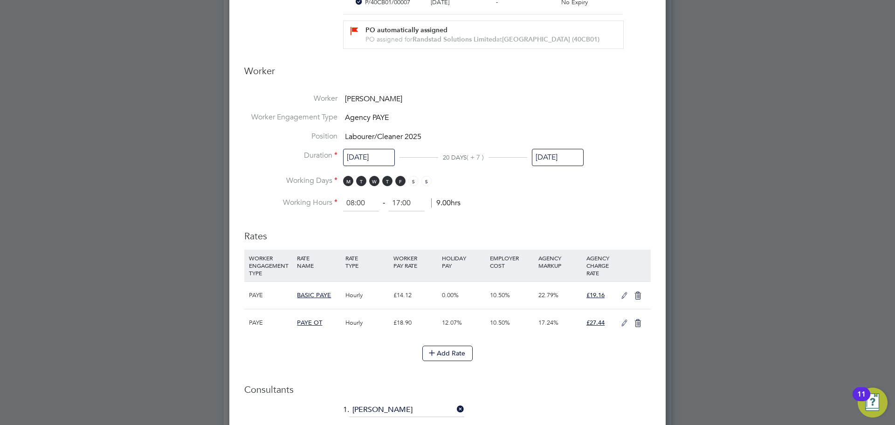
click at [548, 149] on input "23 Aug 2025" at bounding box center [558, 157] width 52 height 17
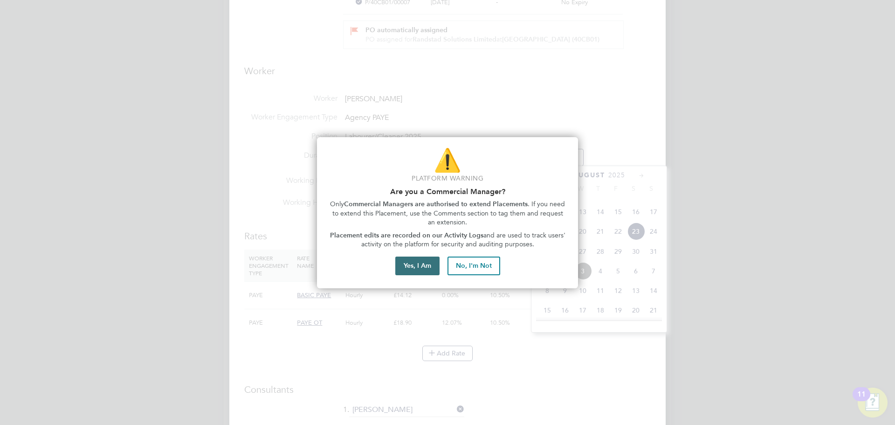
click at [430, 267] on button "Yes, I Am" at bounding box center [417, 265] width 44 height 19
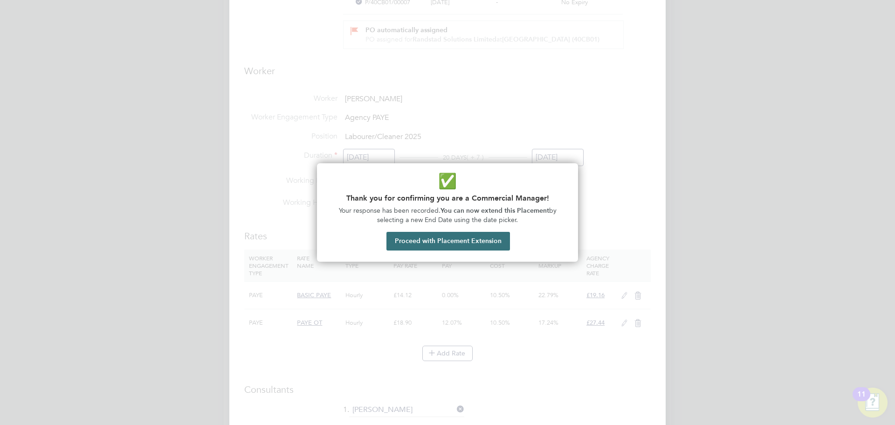
click at [472, 249] on button "Proceed with Placement Extension" at bounding box center [449, 241] width 124 height 19
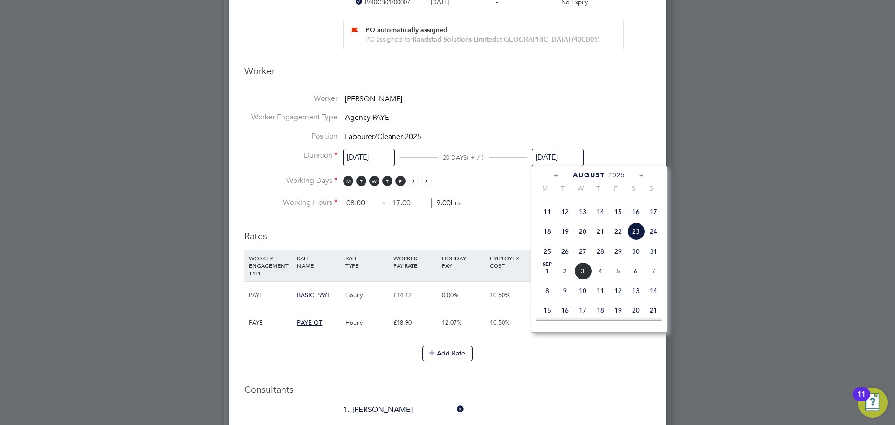
click at [617, 240] on span "22" at bounding box center [618, 231] width 18 height 18
type input "22 Aug 2025"
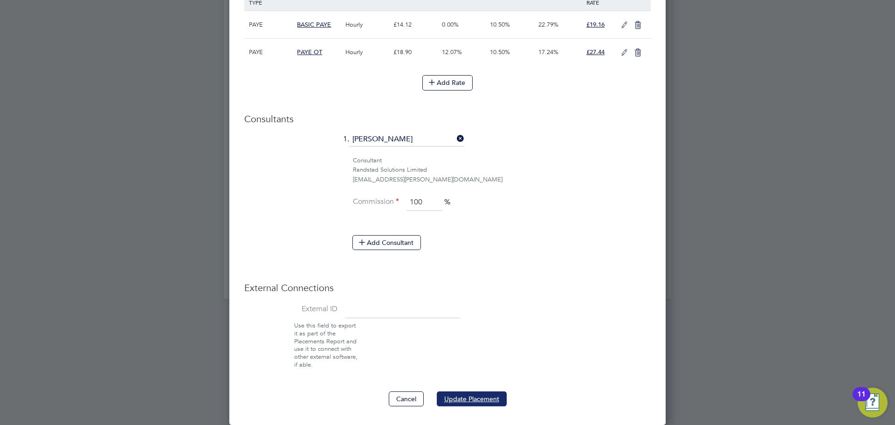
click at [473, 395] on button "Update Placement" at bounding box center [472, 398] width 70 height 15
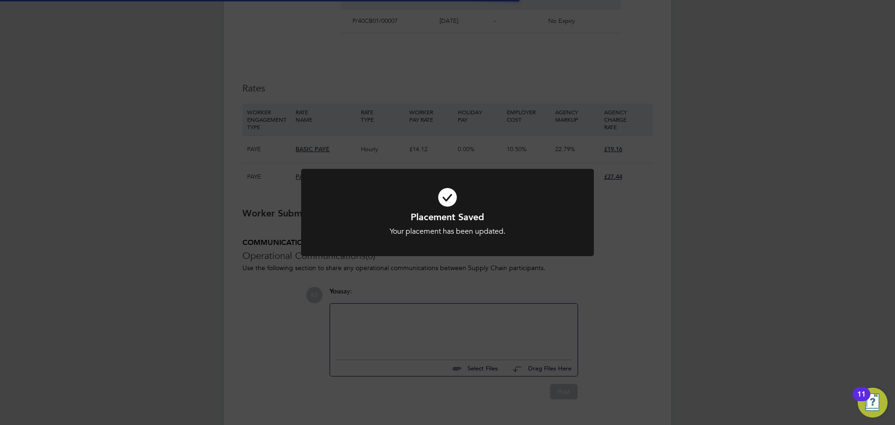
click at [615, 267] on div "Placement Saved Your placement has been updated. Cancel Okay" at bounding box center [447, 212] width 895 height 425
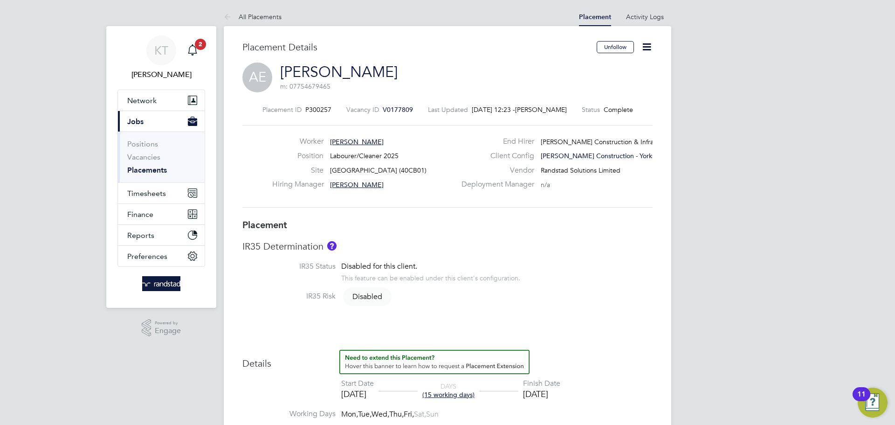
click at [650, 47] on icon at bounding box center [647, 47] width 12 height 12
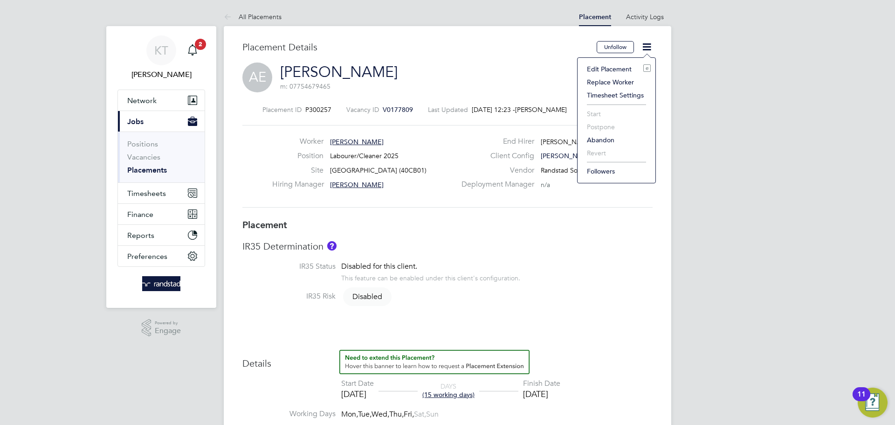
click at [625, 97] on li "Timesheet Settings" at bounding box center [616, 95] width 69 height 13
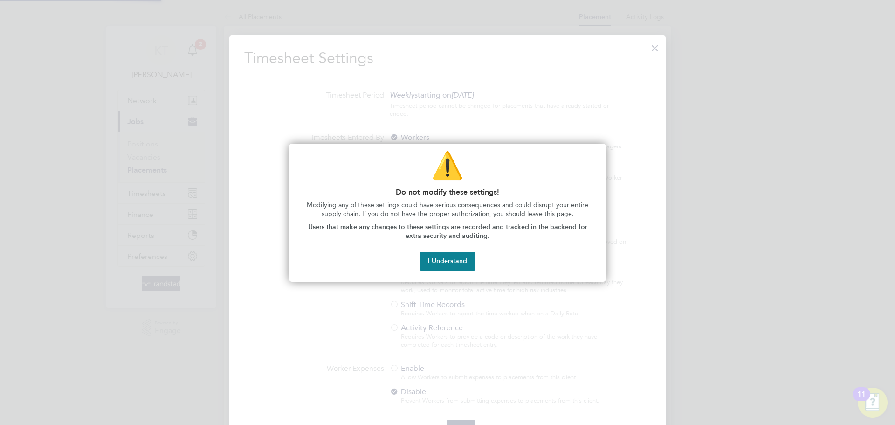
scroll to position [428, 437]
click at [448, 254] on button "I Understand" at bounding box center [448, 261] width 56 height 19
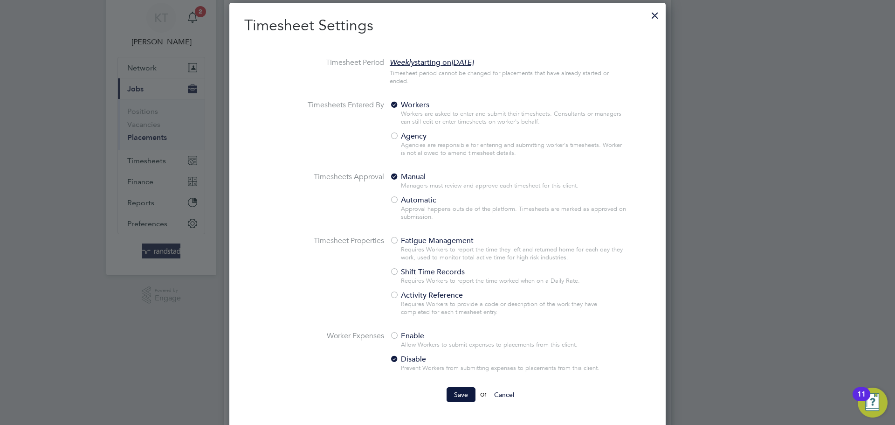
scroll to position [0, 0]
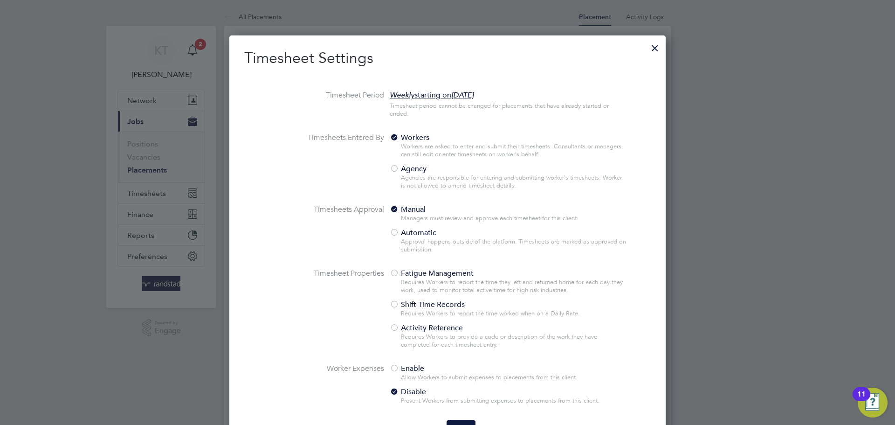
drag, startPoint x: 657, startPoint y: 49, endPoint x: 615, endPoint y: 61, distance: 43.6
click at [657, 49] on div at bounding box center [655, 45] width 17 height 17
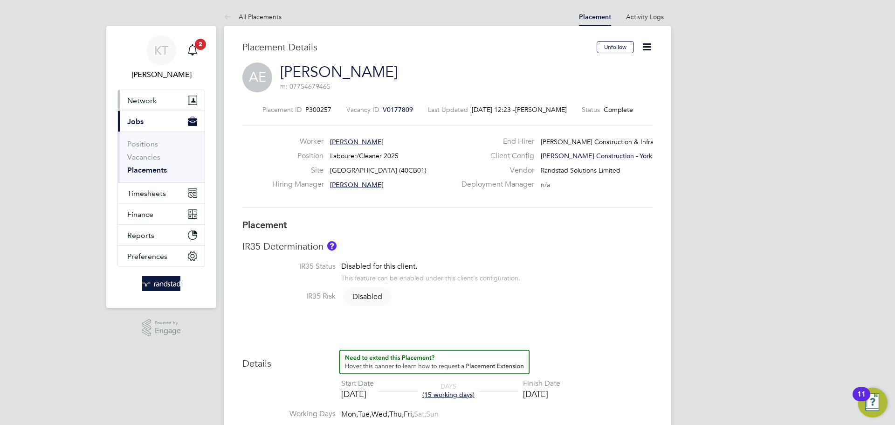
click at [159, 103] on button "Network" at bounding box center [161, 100] width 87 height 21
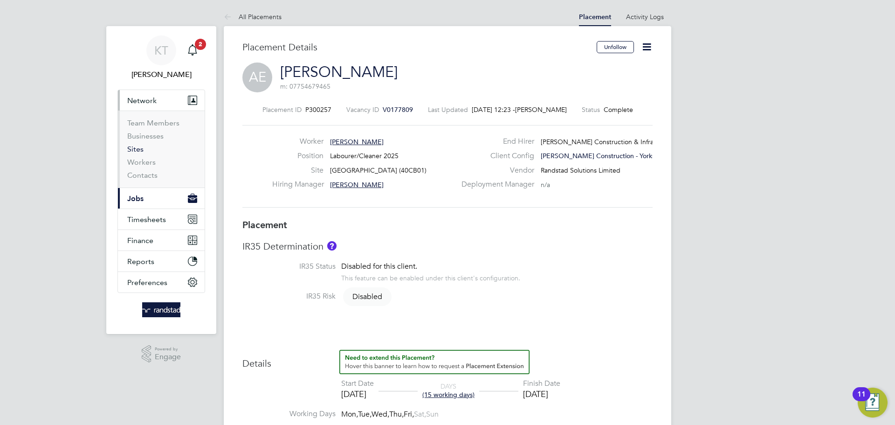
click at [132, 152] on link "Sites" at bounding box center [135, 149] width 16 height 9
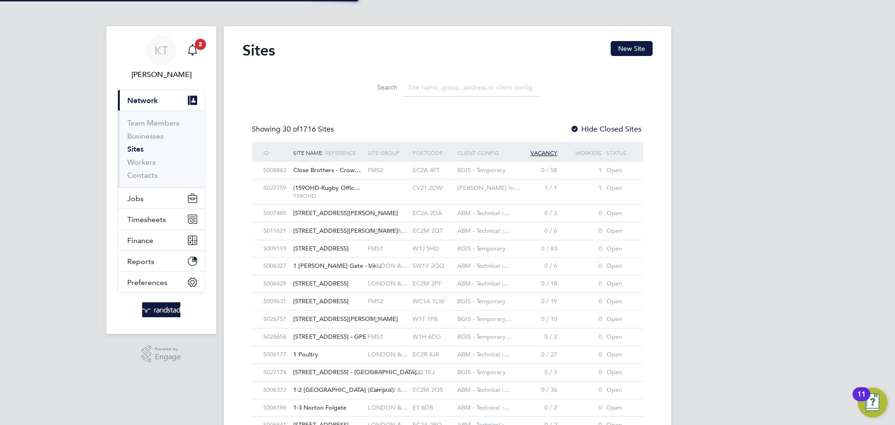
scroll to position [18, 45]
click at [146, 187] on ul "Team Members Businesses Sites Workers Contacts" at bounding box center [161, 149] width 87 height 77
click at [148, 159] on link "Workers" at bounding box center [141, 162] width 28 height 9
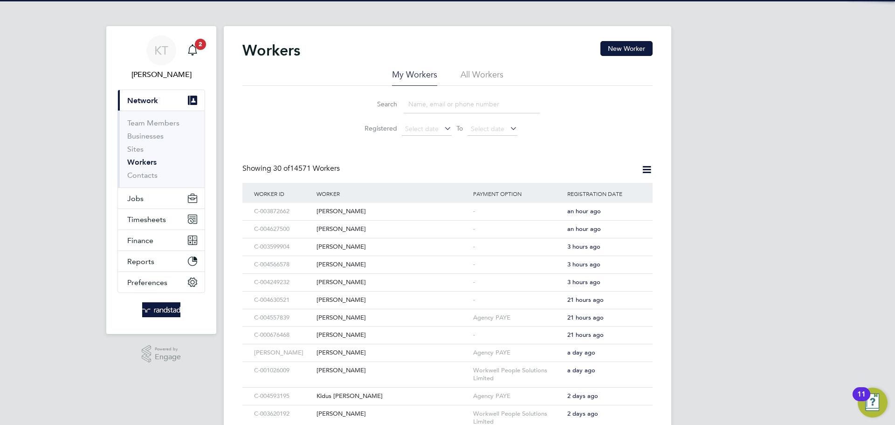
click at [434, 102] on input at bounding box center [472, 104] width 136 height 18
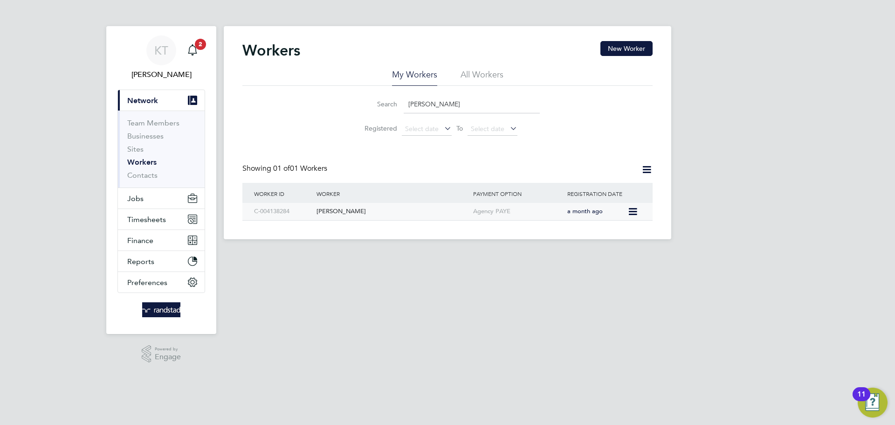
type input "[PERSON_NAME]"
click at [631, 208] on icon at bounding box center [632, 211] width 9 height 11
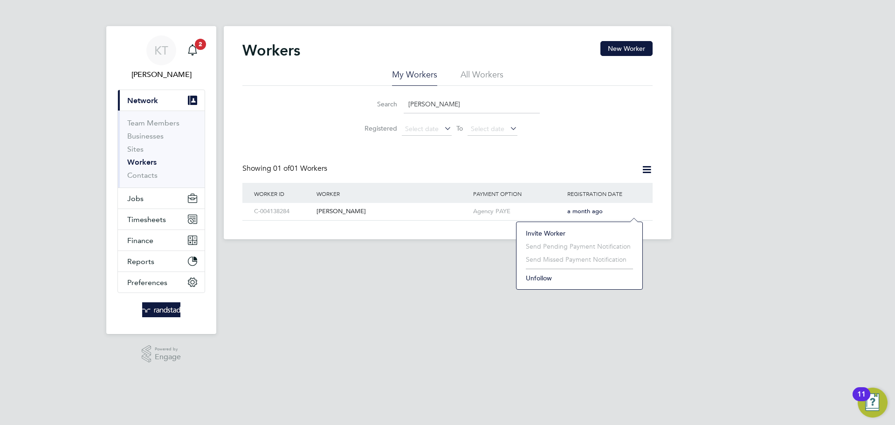
click at [546, 228] on li "Invite Worker" at bounding box center [579, 233] width 117 height 13
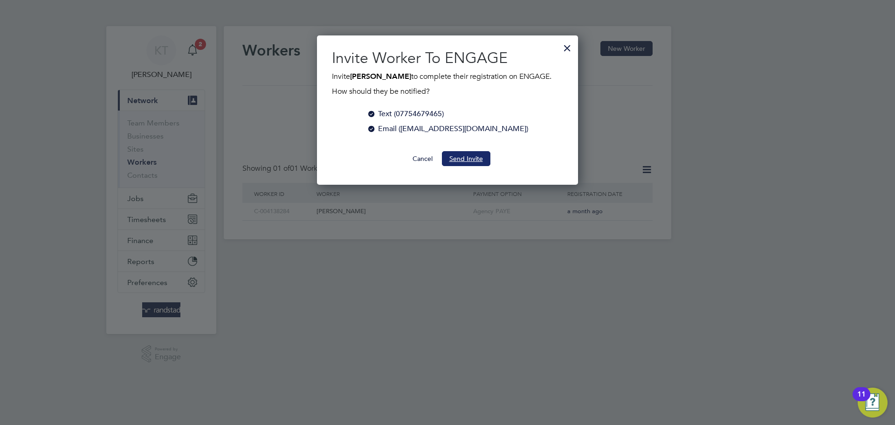
click at [470, 158] on button "Send Invite" at bounding box center [466, 158] width 48 height 15
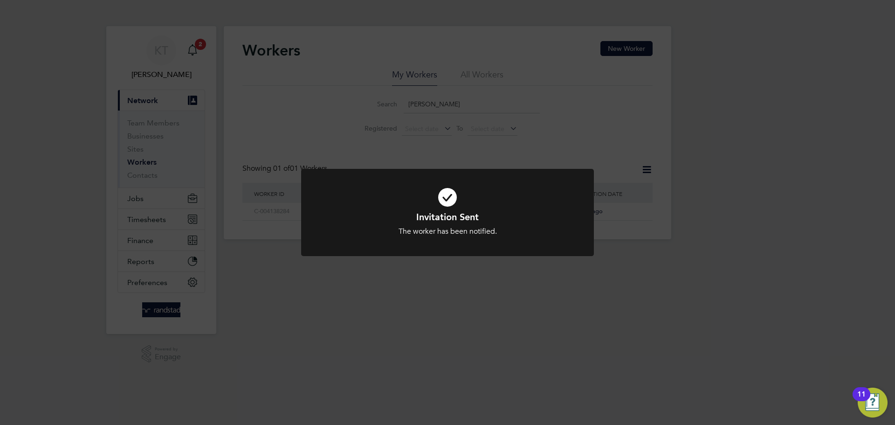
click at [539, 206] on icon at bounding box center [447, 197] width 242 height 36
